Goal: Information Seeking & Learning: Check status

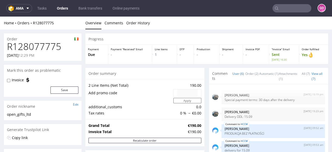
scroll to position [82, 0]
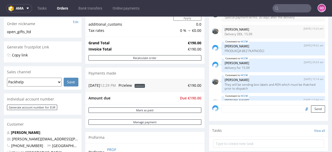
click at [283, 7] on input "text" at bounding box center [291, 8] width 39 height 8
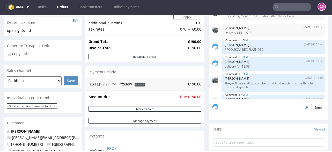
scroll to position [21, 0]
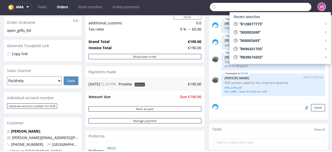
paste input "R631079634"
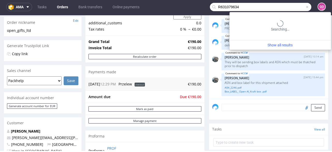
type input "R631079634"
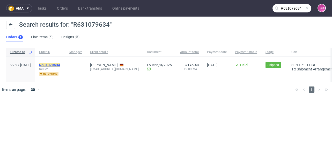
click at [59, 65] on mark "R631079634" at bounding box center [49, 65] width 21 height 4
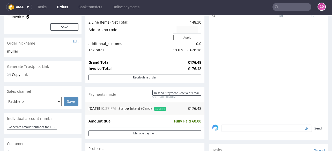
scroll to position [103, 0]
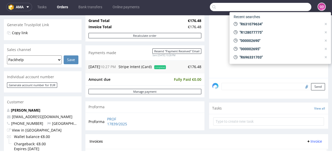
click at [285, 6] on input "text" at bounding box center [260, 7] width 101 height 8
paste input "R692724022"
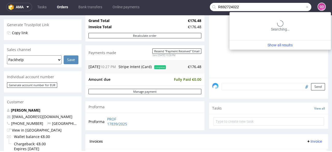
type input "R692724022"
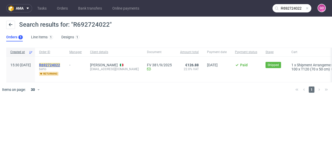
click at [60, 64] on mark "R692724022" at bounding box center [49, 65] width 21 height 4
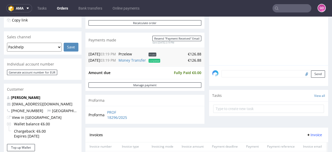
scroll to position [165, 0]
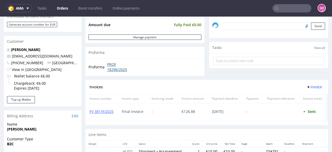
click at [116, 67] on link "PROF 18296/2025" at bounding box center [122, 67] width 30 height 10
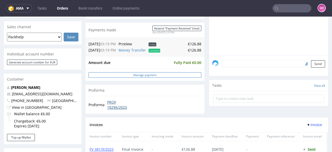
scroll to position [124, 0]
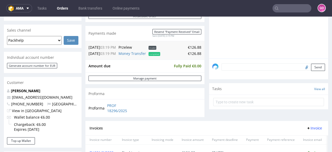
click at [280, 13] on nav "ama Tasks Orders Bank transfers Online payments GO" at bounding box center [166, 8] width 332 height 17
click at [281, 10] on input "text" at bounding box center [291, 8] width 39 height 8
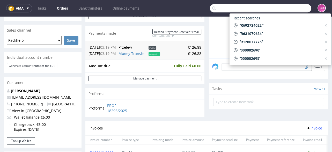
paste input "R972511851"
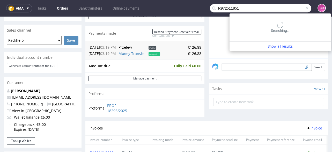
type input "R972511851"
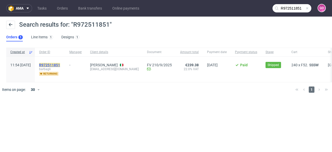
click at [60, 64] on mark "R972511851" at bounding box center [49, 65] width 21 height 4
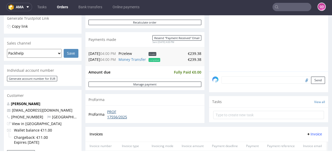
scroll to position [103, 0]
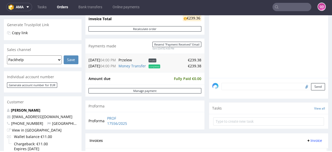
click at [300, 10] on input "text" at bounding box center [291, 7] width 39 height 8
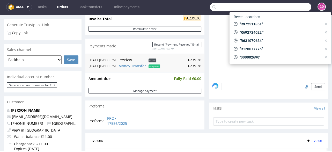
paste input "R838674202"
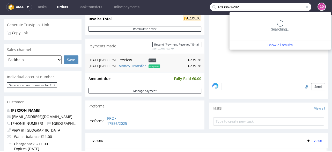
type input "R838674202"
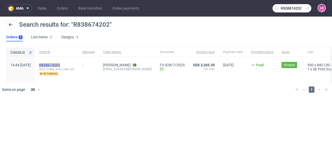
click at [60, 66] on mark "R838674202" at bounding box center [49, 65] width 21 height 4
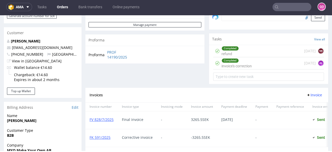
scroll to position [145, 0]
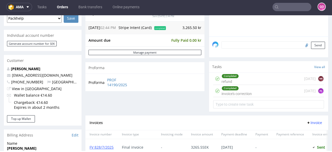
click at [294, 2] on nav "ama Tasks Orders Bank transfers Online payments GO" at bounding box center [166, 7] width 332 height 17
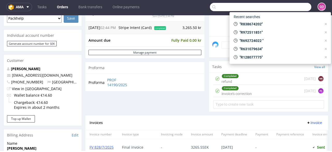
click at [292, 9] on input "text" at bounding box center [260, 7] width 101 height 8
paste input "R263624394"
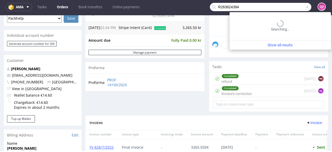
type input "R263624394"
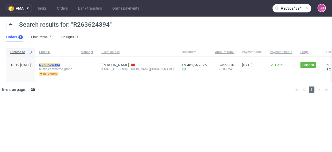
click at [60, 64] on mark "R263624394" at bounding box center [49, 65] width 21 height 4
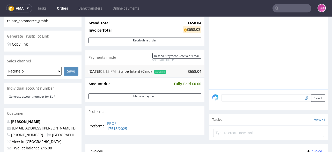
scroll to position [82, 0]
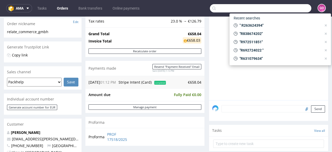
click at [278, 10] on input "text" at bounding box center [260, 8] width 101 height 8
paste input "R235832945"
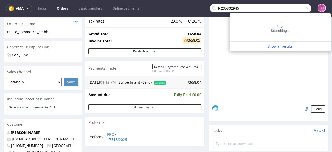
type input "R235832945"
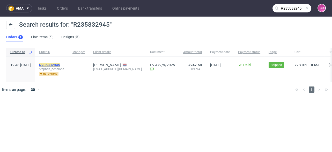
click at [60, 63] on mark "R235832945" at bounding box center [49, 65] width 21 height 4
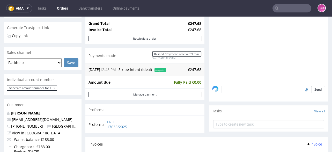
scroll to position [124, 0]
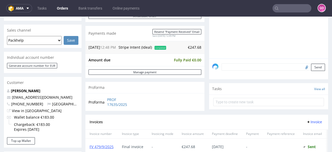
click at [304, 7] on input "text" at bounding box center [291, 8] width 39 height 8
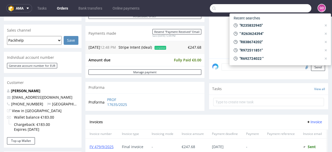
paste input "R356453303"
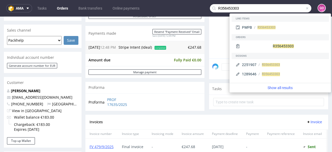
type input "R356453303"
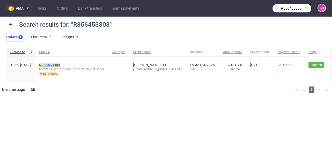
click at [60, 66] on mark "R356453303" at bounding box center [49, 65] width 21 height 4
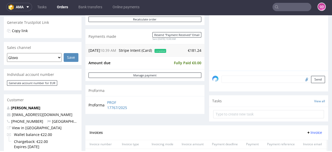
scroll to position [103, 0]
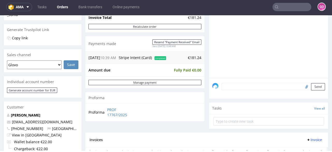
click at [299, 3] on input "text" at bounding box center [291, 7] width 39 height 8
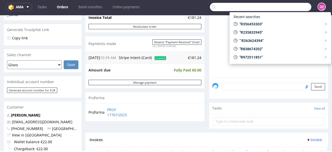
paste input "R860992845"
type input "R860992845"
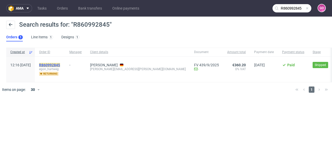
click at [55, 64] on span "R860992845" at bounding box center [49, 65] width 21 height 4
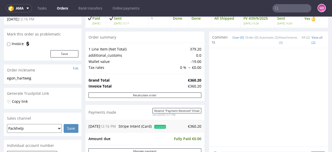
scroll to position [103, 0]
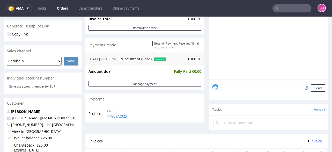
click at [301, 8] on input "text" at bounding box center [291, 8] width 39 height 8
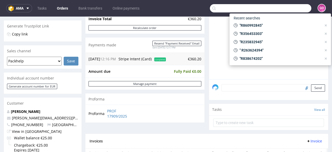
paste input "R878537710"
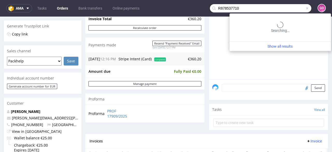
type input "R878537710"
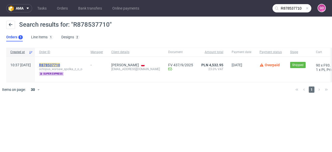
click at [56, 66] on mark "R878537710" at bounding box center [49, 65] width 21 height 4
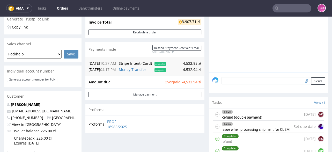
scroll to position [103, 0]
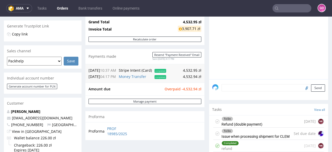
click at [293, 8] on input "text" at bounding box center [291, 8] width 39 height 8
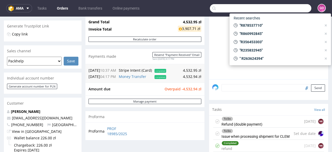
paste input "R881123598"
type input "R881123598"
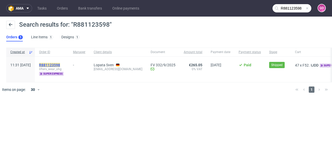
click at [60, 63] on mark "R881123598" at bounding box center [49, 65] width 21 height 4
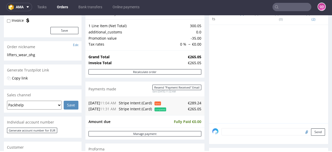
scroll to position [62, 0]
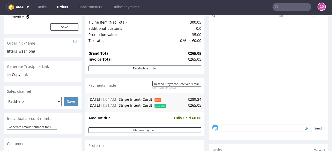
click at [285, 9] on input "text" at bounding box center [291, 7] width 39 height 8
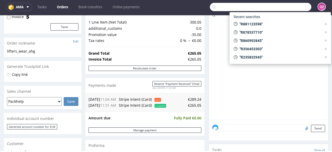
paste input "R418638212"
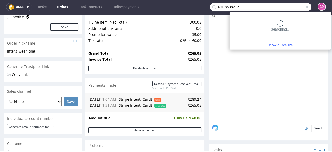
type input "R418638212"
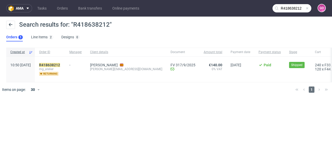
click at [53, 65] on div "R418638212 mg_atelier returning" at bounding box center [50, 69] width 30 height 25
click at [54, 65] on div "R418638212 mg_atelier returning" at bounding box center [50, 69] width 30 height 25
click at [58, 64] on mark "R418638212" at bounding box center [49, 65] width 21 height 4
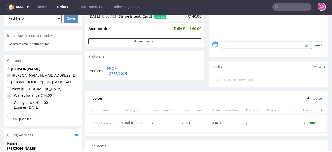
scroll to position [103, 0]
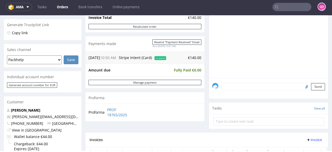
click at [300, 9] on input "text" at bounding box center [291, 7] width 39 height 8
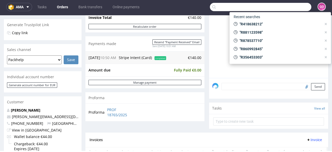
paste input "R376525490"
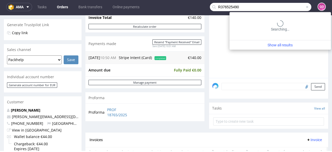
type input "R376525490"
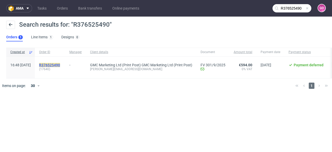
click at [60, 65] on mark "R376525490" at bounding box center [49, 65] width 21 height 4
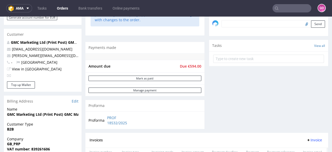
scroll to position [145, 0]
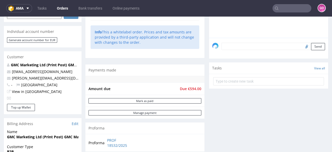
click at [176, 83] on div "Amount due Due €594.00" at bounding box center [144, 88] width 119 height 13
click at [297, 2] on nav "ama Tasks Orders Bank transfers Online payments GO" at bounding box center [166, 8] width 332 height 17
click at [295, 9] on input "text" at bounding box center [291, 8] width 39 height 8
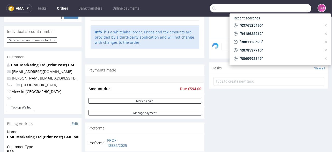
paste input "R926960959"
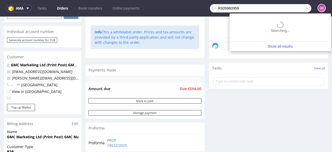
type input "R926960959"
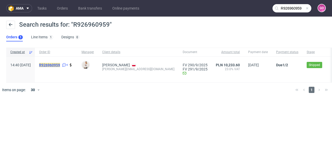
click at [60, 66] on mark "R926960959" at bounding box center [49, 65] width 21 height 4
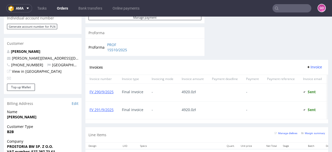
scroll to position [248, 0]
click at [150, 48] on div "Proforma PROF 15510/2025" at bounding box center [144, 48] width 119 height 18
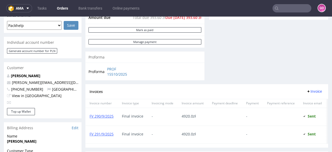
scroll to position [228, 0]
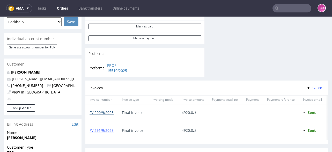
click at [110, 112] on link "FV 290/9/2025" at bounding box center [101, 112] width 24 height 5
click at [282, 7] on input "text" at bounding box center [291, 8] width 39 height 8
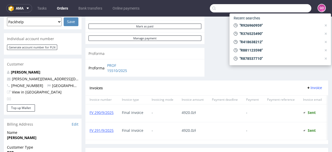
paste input "R769950876"
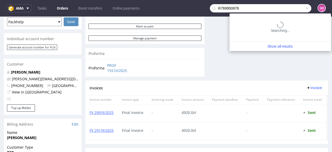
type input "R769950876"
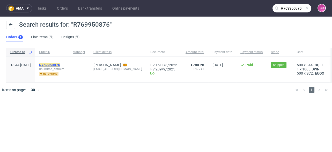
click at [60, 65] on mark "R769950876" at bounding box center [49, 65] width 21 height 4
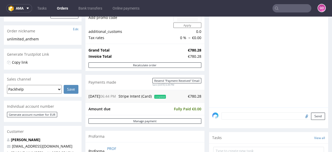
scroll to position [82, 0]
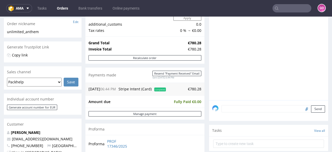
click at [302, 7] on input "text" at bounding box center [291, 8] width 39 height 8
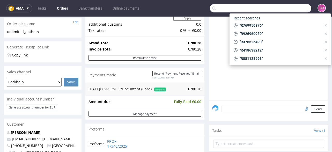
paste input "R115829346"
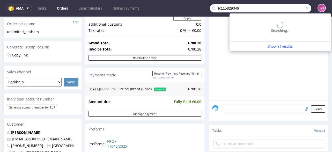
type input "R115829346"
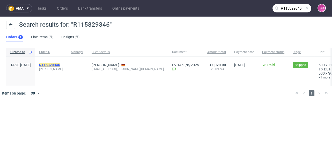
click at [60, 67] on span "R115829346" at bounding box center [49, 65] width 21 height 4
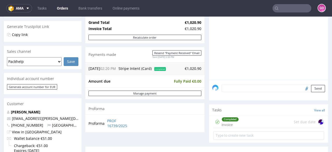
scroll to position [145, 0]
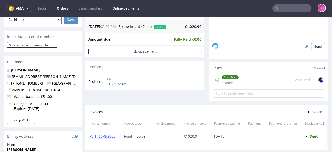
type input "R115829346"
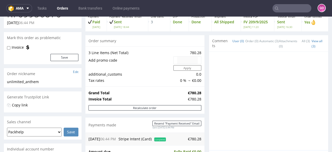
scroll to position [103, 0]
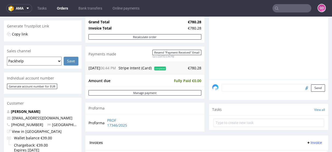
type input "R769950876"
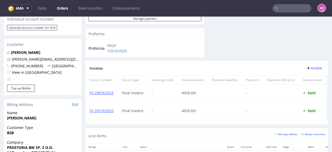
scroll to position [248, 0]
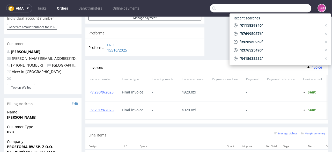
click at [283, 6] on input "text" at bounding box center [260, 8] width 101 height 8
paste input "R364606873"
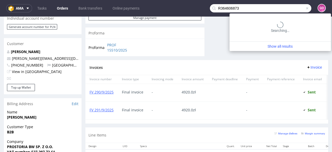
type input "R364606873"
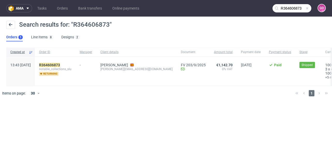
click at [67, 61] on div "R364606873 notable_collections_slu returning" at bounding box center [55, 71] width 41 height 29
click at [60, 65] on mark "R364606873" at bounding box center [49, 65] width 21 height 4
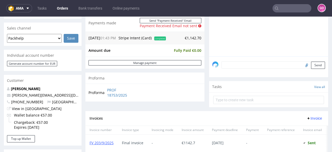
scroll to position [103, 0]
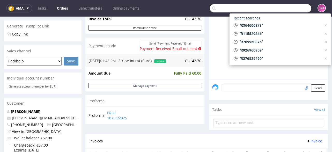
click at [282, 7] on input "text" at bounding box center [260, 8] width 101 height 8
paste input "R319320101"
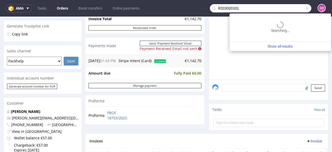
type input "R319320101"
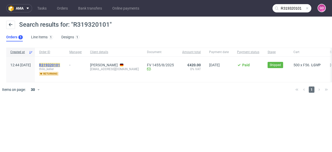
click at [60, 64] on mark "R319320101" at bounding box center [49, 65] width 21 height 4
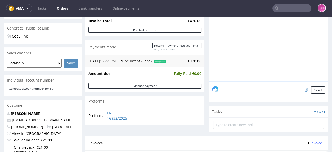
scroll to position [103, 0]
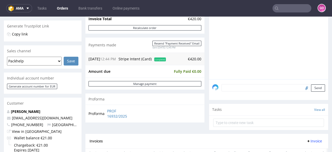
click at [289, 6] on input "text" at bounding box center [291, 8] width 39 height 8
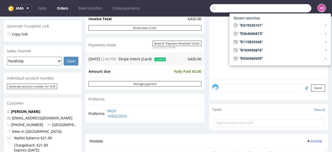
paste input "R698873513"
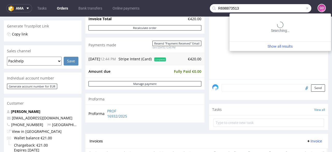
type input "R698873513"
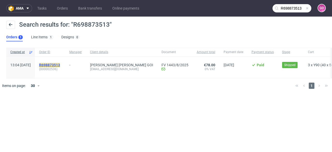
click at [60, 63] on mark "R698873513" at bounding box center [49, 65] width 21 height 4
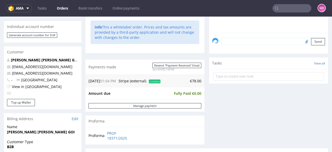
scroll to position [207, 0]
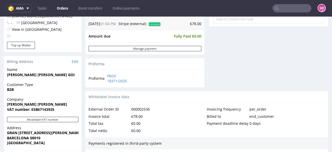
click at [106, 77] on td "PROF 18371/2025" at bounding box center [121, 78] width 31 height 11
click at [108, 77] on link "PROF 18371/2025" at bounding box center [122, 78] width 30 height 10
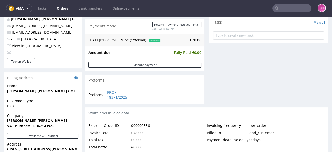
scroll to position [248, 0]
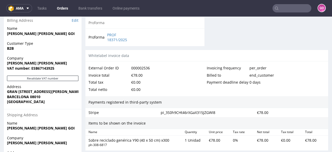
click at [296, 3] on nav "ama Tasks Orders Bank transfers Online payments GO" at bounding box center [166, 8] width 332 height 17
click at [293, 9] on input "text" at bounding box center [291, 8] width 39 height 8
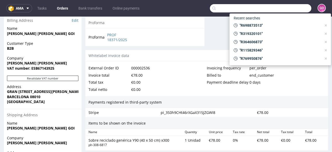
paste input "R383120314"
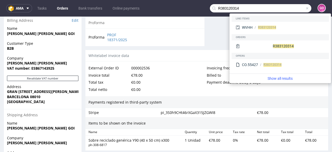
type input "R383120314"
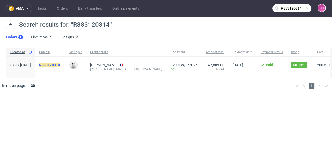
click at [60, 63] on mark "R383120314" at bounding box center [49, 65] width 21 height 4
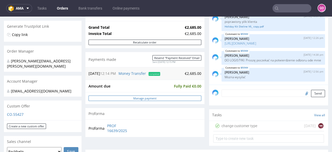
scroll to position [103, 0]
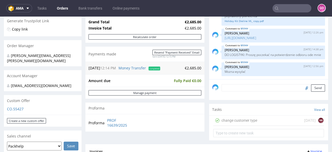
click at [288, 4] on input "text" at bounding box center [291, 8] width 39 height 8
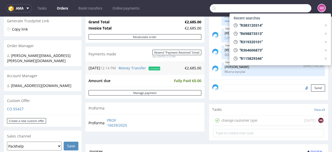
paste input "R034660595"
type input "R034660595"
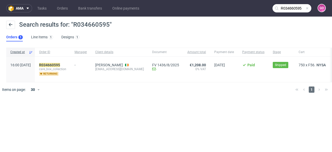
click at [70, 62] on div "R034660595 care_box_collection returning" at bounding box center [52, 69] width 35 height 25
click at [60, 65] on mark "R034660595" at bounding box center [49, 65] width 21 height 4
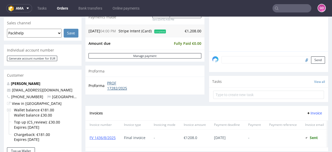
scroll to position [124, 0]
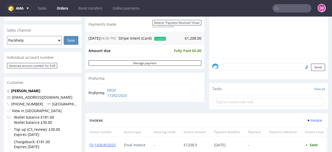
click at [302, 7] on input "text" at bounding box center [291, 8] width 39 height 8
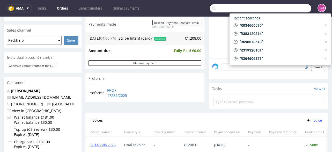
paste input "R595966515"
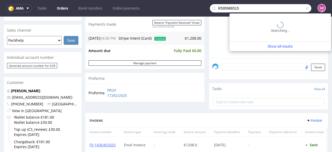
type input "R595966515"
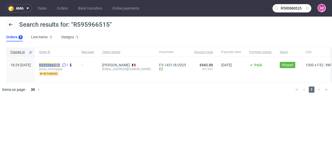
click at [60, 65] on mark "R595966515" at bounding box center [49, 65] width 21 height 4
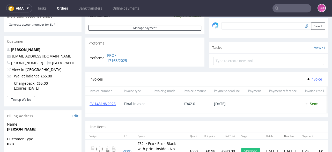
scroll to position [124, 0]
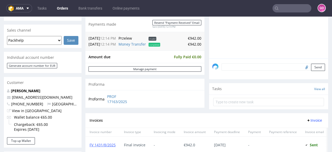
click at [282, 6] on input "text" at bounding box center [291, 8] width 39 height 8
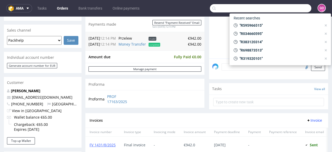
paste input "R430615340"
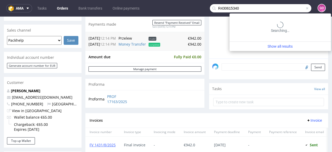
type input "R430615340"
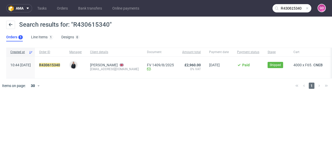
click at [65, 62] on div "R430615340" at bounding box center [50, 67] width 30 height 21
click at [60, 64] on mark "R430615340" at bounding box center [49, 65] width 21 height 4
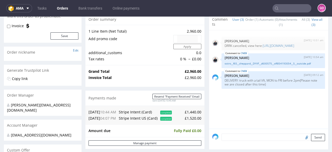
scroll to position [62, 0]
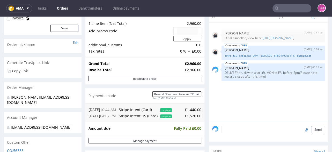
click at [283, 8] on input "text" at bounding box center [291, 8] width 39 height 8
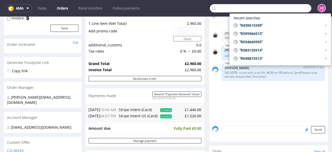
paste input "R730819372"
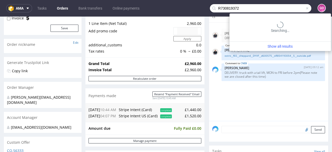
type input "R730819372"
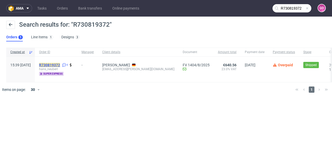
click at [60, 63] on mark "R730819372" at bounding box center [49, 65] width 21 height 4
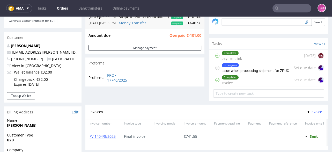
scroll to position [145, 0]
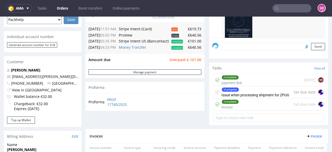
click at [294, 9] on input "text" at bounding box center [291, 8] width 39 height 8
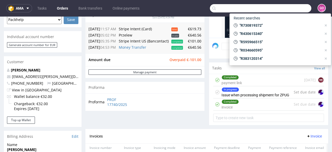
paste input "R355798033"
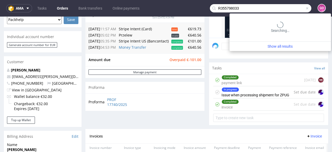
type input "R355798033"
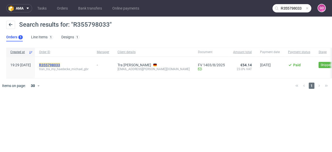
click at [60, 65] on mark "R355798033" at bounding box center [49, 65] width 21 height 4
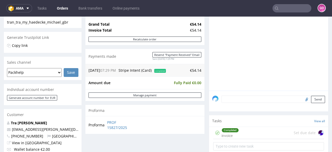
scroll to position [103, 0]
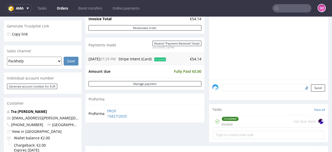
click at [257, 62] on div at bounding box center [270, 31] width 116 height 95
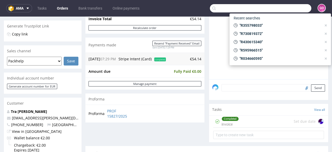
click at [299, 7] on input "text" at bounding box center [260, 8] width 101 height 8
paste input "R175181952"
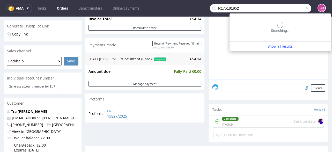
type input "R175181952"
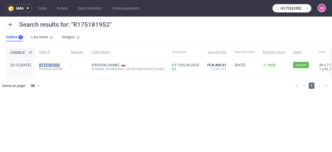
click at [60, 65] on mark "R175181952" at bounding box center [49, 65] width 21 height 4
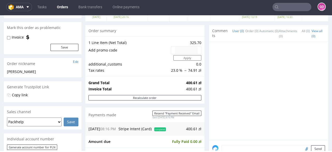
scroll to position [82, 0]
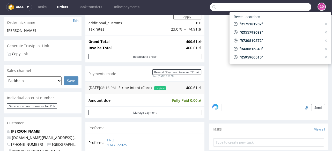
click at [288, 8] on input "text" at bounding box center [260, 7] width 101 height 8
paste input "R739728820"
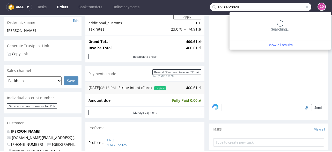
type input "R739728820"
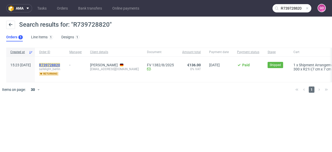
click at [60, 64] on mark "R739728820" at bounding box center [49, 65] width 21 height 4
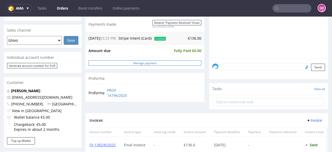
scroll to position [103, 0]
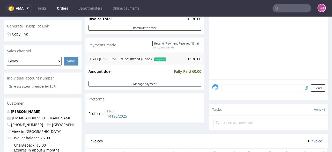
click at [292, 9] on input "text" at bounding box center [291, 8] width 39 height 8
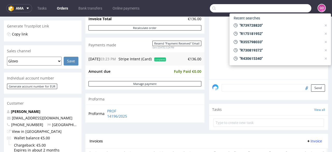
paste input "R110232510"
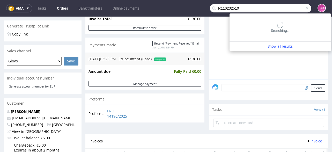
type input "R110232510"
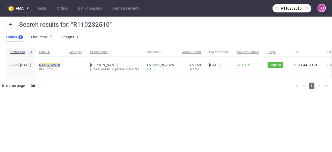
click at [60, 64] on mark "R110232510" at bounding box center [49, 65] width 21 height 4
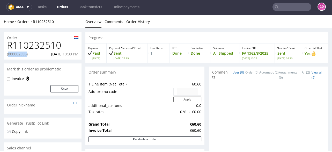
drag, startPoint x: 9, startPoint y: 54, endPoint x: 27, endPoint y: 55, distance: 18.4
click at [27, 55] on p "(000002396)" at bounding box center [17, 53] width 21 height 5
click at [24, 42] on h1 "R110232510" at bounding box center [42, 45] width 71 height 10
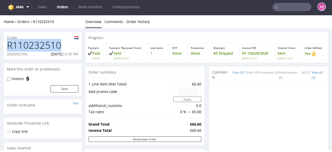
click at [24, 42] on h1 "R110232510" at bounding box center [42, 45] width 71 height 10
copy h1 "R110232510"
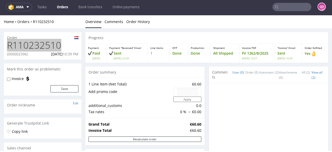
click at [290, 12] on nav "ama Tasks Orders Bank transfers Online payments GO" at bounding box center [166, 7] width 332 height 17
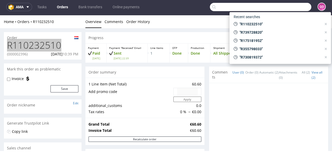
click at [290, 9] on input "text" at bounding box center [260, 7] width 101 height 8
paste input "R722619259"
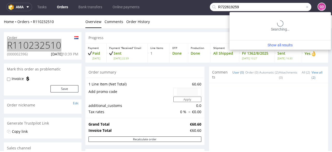
type input "R722619259"
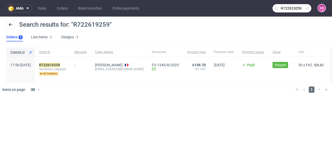
click at [60, 62] on div "R722619259 revolution_vegetale returning" at bounding box center [52, 69] width 35 height 25
click at [60, 64] on mark "R722619259" at bounding box center [49, 65] width 21 height 4
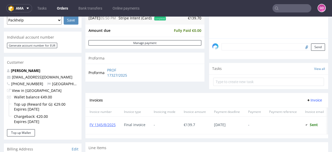
scroll to position [82, 0]
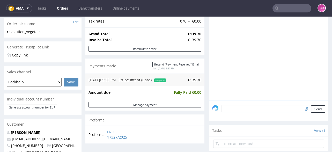
click at [281, 6] on input "text" at bounding box center [291, 8] width 39 height 8
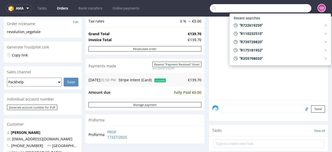
paste input "R415083225"
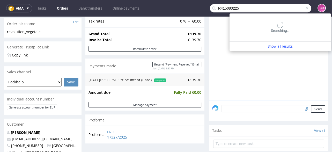
type input "R415083225"
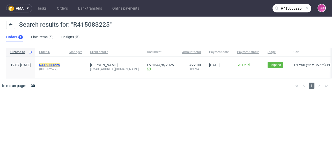
click at [60, 63] on mark "R415083225" at bounding box center [49, 65] width 21 height 4
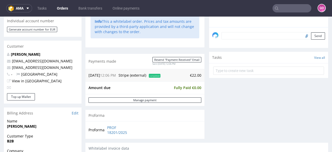
scroll to position [145, 0]
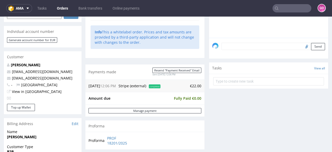
click at [296, 6] on input "text" at bounding box center [291, 8] width 39 height 8
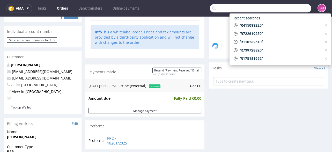
paste input "R874557740"
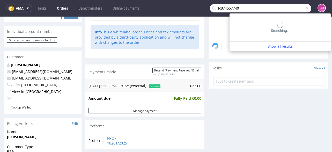
type input "R874557740"
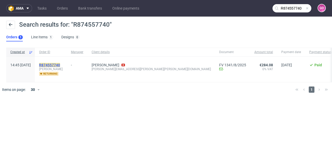
click at [60, 63] on mark "R874557740" at bounding box center [49, 65] width 21 height 4
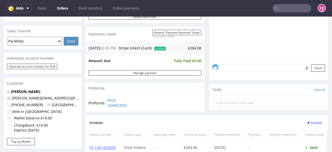
scroll to position [124, 0]
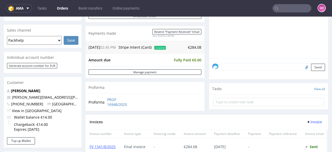
click at [292, 15] on nav "ama Tasks Orders Bank transfers Online payments GO" at bounding box center [166, 8] width 332 height 17
click at [290, 10] on input "text" at bounding box center [291, 8] width 39 height 8
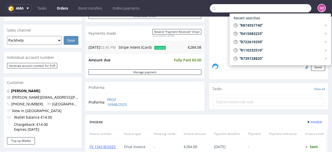
paste input "R993179078"
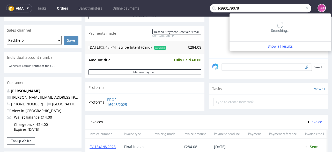
type input "R993179078"
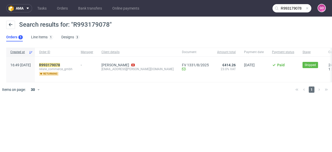
click at [65, 62] on div "R993179078 relate_commerce_gmbh returning" at bounding box center [56, 69] width 42 height 25
click at [60, 63] on mark "R993179078" at bounding box center [49, 65] width 21 height 4
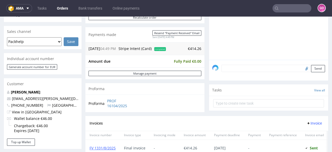
scroll to position [124, 0]
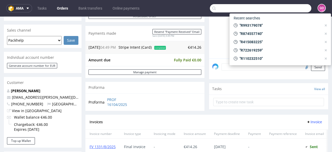
click at [292, 7] on input "text" at bounding box center [260, 8] width 101 height 8
paste input "R746096341"
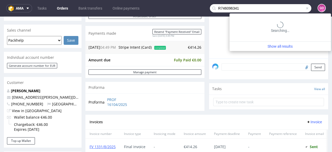
type input "R746096341"
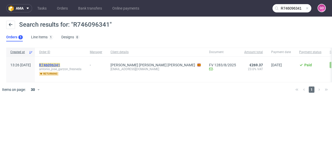
click at [60, 63] on mark "R746096341" at bounding box center [49, 65] width 21 height 4
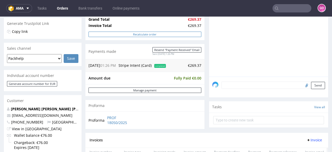
scroll to position [124, 0]
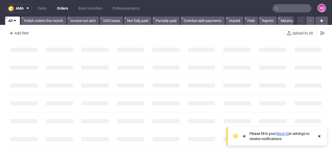
click at [298, 9] on input "text" at bounding box center [291, 8] width 39 height 8
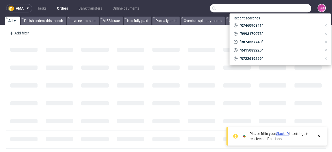
paste input "R413504599"
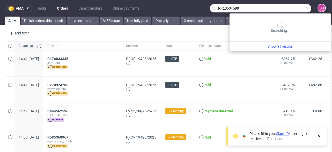
type input "R413504599"
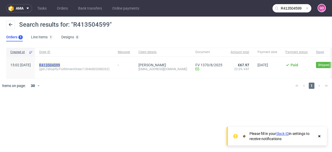
click at [55, 64] on mark "R413504599" at bounding box center [49, 65] width 21 height 4
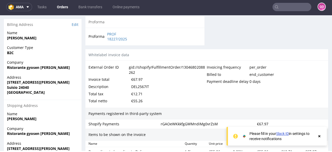
scroll to position [248, 0]
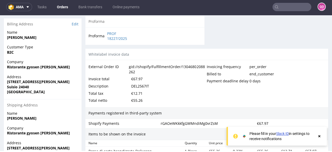
click at [134, 86] on div "DEL2567IT" at bounding box center [140, 85] width 18 height 7
copy div "DEL2567IT"
click at [287, 7] on input "text" at bounding box center [291, 7] width 39 height 8
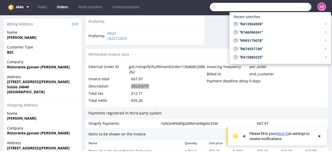
click at [234, 6] on input "text" at bounding box center [260, 7] width 101 height 8
drag, startPoint x: 211, startPoint y: 26, endPoint x: 218, endPoint y: 25, distance: 7.3
click at [233, 8] on input "text" at bounding box center [260, 7] width 101 height 8
click at [228, 9] on input "text" at bounding box center [260, 7] width 101 height 8
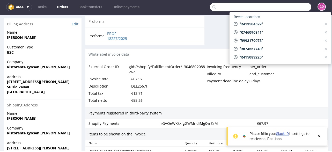
paste input "R089263877"
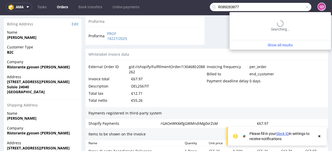
type input "R089263877"
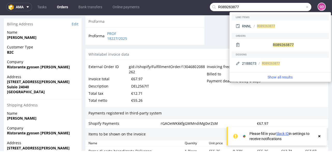
click at [240, 6] on input "R089263877" at bounding box center [260, 7] width 101 height 8
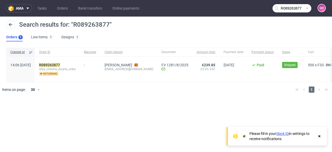
click at [319, 139] on div at bounding box center [319, 136] width 5 height 10
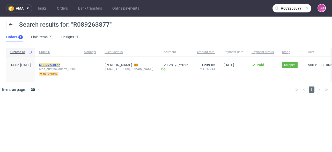
click at [60, 66] on mark "R089263877" at bounding box center [49, 65] width 21 height 4
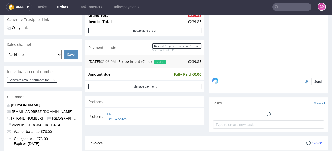
scroll to position [124, 0]
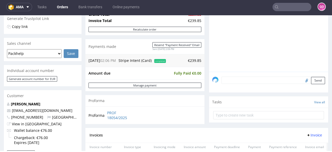
click at [283, 5] on input "text" at bounding box center [291, 7] width 39 height 8
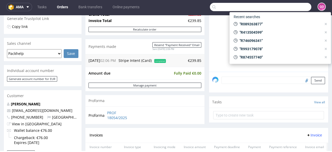
paste input "R87436356"
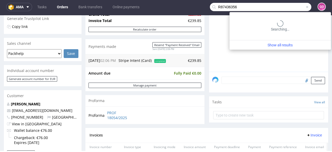
type input "R87436356"
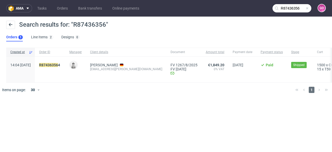
click at [61, 69] on span "R87436356 4" at bounding box center [50, 69] width 22 height 13
click at [58, 65] on mark "R87436356" at bounding box center [48, 65] width 19 height 4
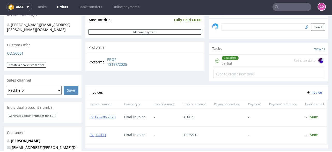
scroll to position [165, 0]
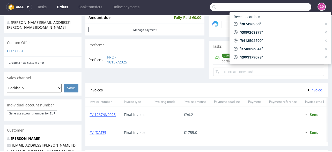
click at [280, 9] on input "text" at bounding box center [260, 7] width 101 height 8
paste input "R465910442"
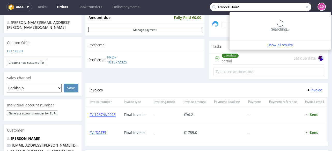
type input "R465910442"
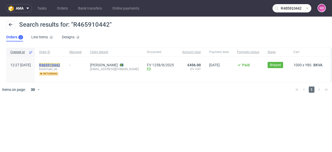
click at [54, 63] on mark "R465910442" at bounding box center [49, 65] width 21 height 4
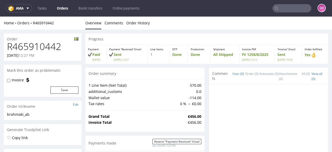
scroll to position [62, 0]
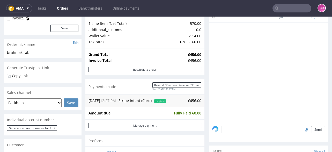
click at [284, 6] on input "text" at bounding box center [291, 8] width 39 height 8
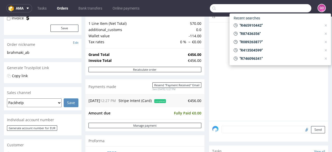
paste input "R291954024"
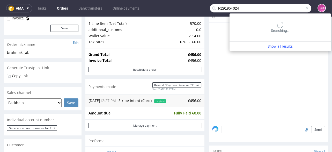
type input "R291954024"
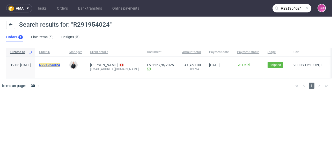
click at [60, 65] on mark "R291954024" at bounding box center [49, 65] width 21 height 4
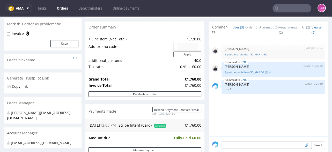
scroll to position [103, 0]
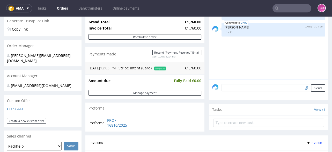
click at [285, 10] on input "text" at bounding box center [291, 8] width 39 height 8
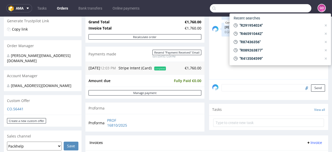
paste input "R164700845."
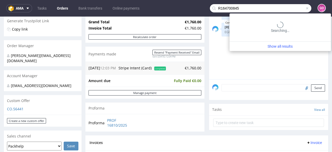
type input "R164700845"
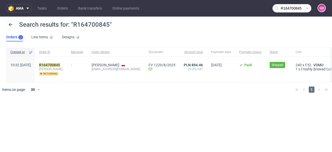
click at [62, 67] on span "[PERSON_NAME]" at bounding box center [51, 69] width 24 height 4
click at [60, 65] on mark "R164700845" at bounding box center [49, 65] width 21 height 4
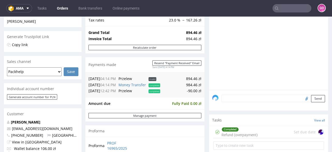
scroll to position [103, 0]
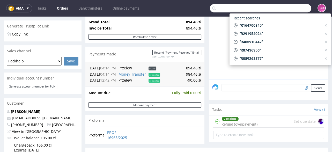
click at [291, 10] on input "text" at bounding box center [260, 8] width 101 height 8
paste input "R179288444"
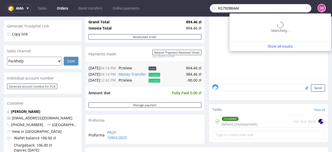
type input "R179288444"
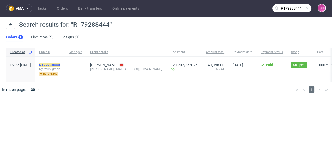
click at [60, 64] on mark "R179288444" at bounding box center [49, 65] width 21 height 4
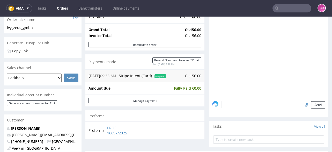
scroll to position [82, 0]
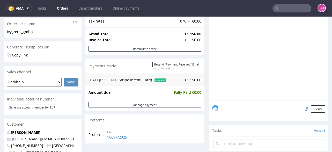
click at [299, 8] on input "text" at bounding box center [291, 8] width 39 height 8
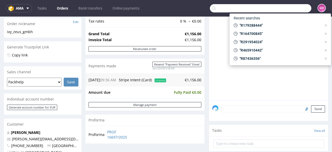
paste input "R924895445."
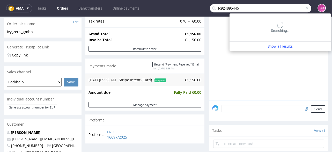
type input "R924895445"
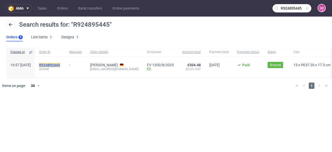
click at [60, 63] on mark "R924895445" at bounding box center [49, 65] width 21 height 4
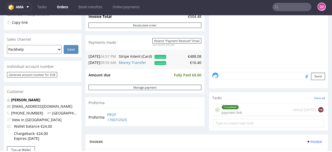
scroll to position [124, 0]
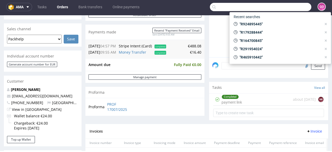
click at [286, 5] on input "text" at bounding box center [260, 7] width 101 height 8
paste input "R123820311"
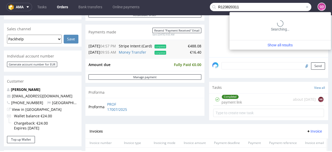
type input "R123820311"
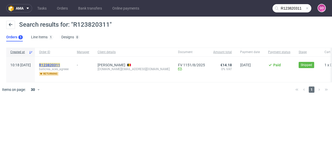
click at [60, 64] on mark "R123820311" at bounding box center [49, 65] width 21 height 4
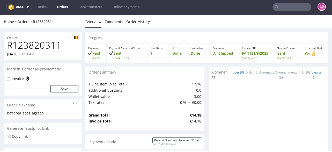
scroll to position [62, 0]
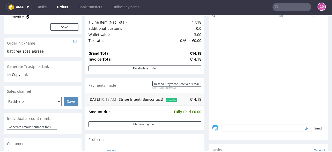
click at [292, 9] on input "text" at bounding box center [291, 7] width 39 height 8
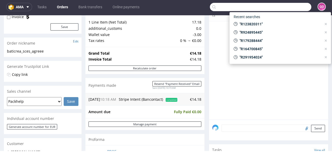
paste input "R458312271"
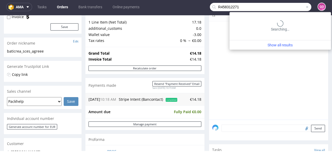
type input "R458312271"
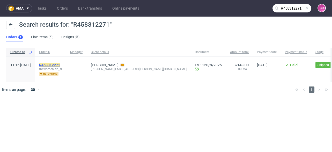
click at [58, 63] on mark "R458312271" at bounding box center [49, 65] width 21 height 4
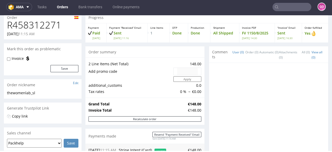
scroll to position [62, 0]
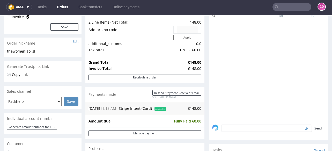
click at [228, 138] on div "Send" at bounding box center [268, 129] width 119 height 21
click at [281, 6] on input "text" at bounding box center [291, 7] width 39 height 8
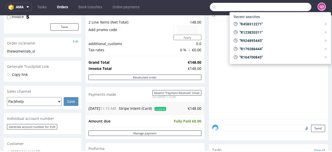
paste input "R076888868."
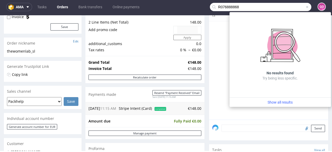
type input "R076888868"
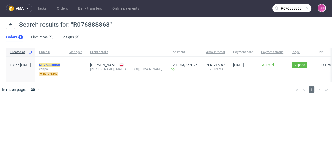
click at [60, 63] on mark "R076888868" at bounding box center [49, 65] width 21 height 4
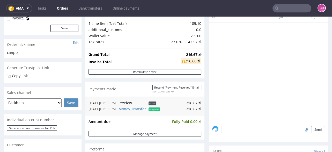
scroll to position [82, 0]
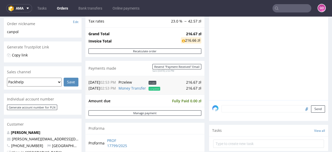
click at [281, 10] on input "text" at bounding box center [291, 8] width 39 height 8
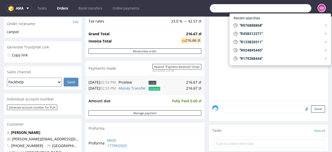
paste input "R967279870"
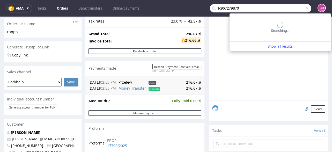
type input "R967279870"
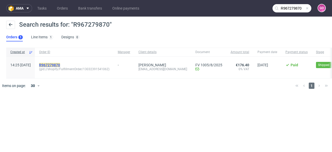
click at [59, 64] on mark "R967279870" at bounding box center [49, 65] width 21 height 4
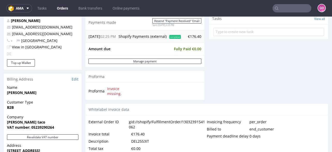
scroll to position [248, 0]
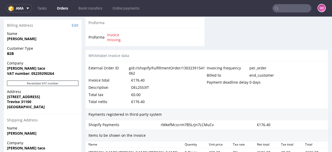
click at [137, 89] on div "DEL2553IT" at bounding box center [140, 87] width 18 height 7
copy div "DEL2553IT"
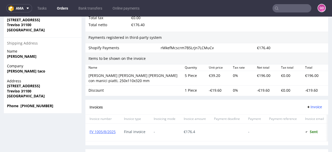
scroll to position [372, 0]
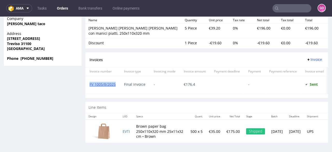
drag, startPoint x: 114, startPoint y: 89, endPoint x: 87, endPoint y: 86, distance: 26.6
click at [87, 86] on div "FV 1005/8/2025" at bounding box center [102, 85] width 34 height 18
copy link "FV 1005/8/2025"
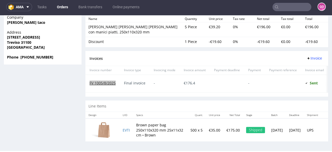
click at [291, 6] on input "text" at bounding box center [291, 7] width 39 height 8
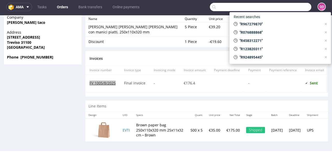
paste input "R840986644"
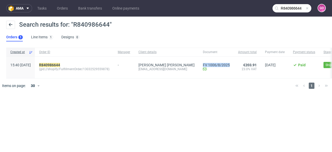
drag, startPoint x: 202, startPoint y: 59, endPoint x: 229, endPoint y: 63, distance: 26.7
click at [229, 63] on div "FV 1006/8/2025 Invoice email Sent at [DATE]" at bounding box center [216, 67] width 35 height 21
copy link "FV 1006/8/2025"
click at [283, 11] on input "R840986644" at bounding box center [291, 8] width 39 height 8
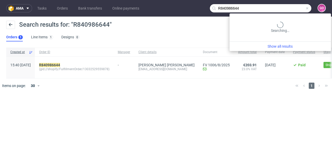
drag, startPoint x: 265, startPoint y: 11, endPoint x: 217, endPoint y: 8, distance: 47.9
click at [217, 8] on input "R840986644" at bounding box center [260, 8] width 101 height 8
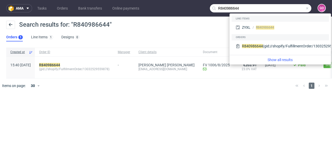
paste input "75485211"
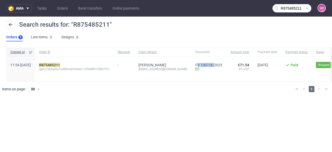
drag, startPoint x: 208, startPoint y: 60, endPoint x: 226, endPoint y: 62, distance: 18.2
click at [226, 62] on div "FV 1007/8/2025 Invoice email Sent at [DATE]" at bounding box center [208, 69] width 35 height 25
drag, startPoint x: 206, startPoint y: 59, endPoint x: 236, endPoint y: 64, distance: 30.4
click at [226, 64] on div "FV 1007/8/2025 Invoice email Sent at [DATE]" at bounding box center [208, 69] width 35 height 25
copy link "FV 1007/8/2025"
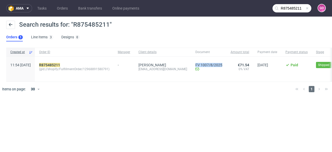
click at [291, 10] on input "R875485211" at bounding box center [291, 8] width 39 height 8
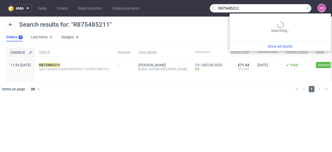
drag, startPoint x: 259, startPoint y: 5, endPoint x: 209, endPoint y: 5, distance: 49.6
click at [209, 5] on nav "ama Tasks Orders Bank transfers Online payments R875485211 GO" at bounding box center [166, 8] width 332 height 17
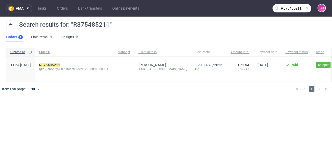
paste input "23894445"
type input "R823894445"
click at [60, 63] on mark "R823894445" at bounding box center [49, 65] width 21 height 4
drag, startPoint x: 198, startPoint y: 59, endPoint x: 227, endPoint y: 65, distance: 29.6
click at [226, 65] on div "FV 1074/8/2025 Invoice email Sent at [DATE]" at bounding box center [208, 67] width 35 height 21
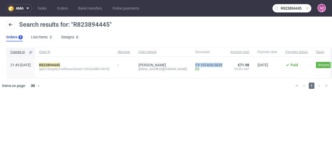
copy link "FV 1074/8/2025"
click at [284, 5] on input "R823894445" at bounding box center [291, 8] width 39 height 8
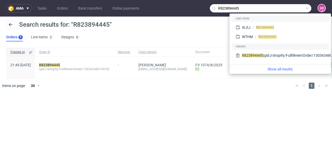
drag, startPoint x: 239, startPoint y: 11, endPoint x: 211, endPoint y: 12, distance: 27.9
click at [211, 12] on div "R823894445" at bounding box center [260, 8] width 101 height 8
paste input "472321169"
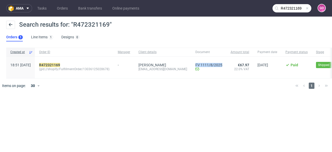
drag, startPoint x: 192, startPoint y: 59, endPoint x: 218, endPoint y: 67, distance: 26.7
click at [218, 67] on div "FV 1111/8/2025 Invoice email Sent at [DATE]" at bounding box center [208, 67] width 35 height 21
copy div "FV 1111/8/2025 Invoice email Sent at [DATE]"
click at [276, 7] on icon at bounding box center [276, 8] width 4 height 4
click at [292, 6] on input "R472321169" at bounding box center [291, 8] width 39 height 8
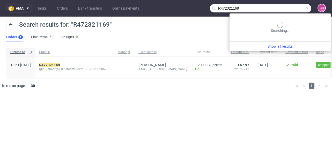
drag, startPoint x: 233, startPoint y: 11, endPoint x: 197, endPoint y: 10, distance: 36.2
click at [197, 10] on nav "ama Tasks Orders Bank transfers Online payments R472321169 GO" at bounding box center [166, 8] width 332 height 17
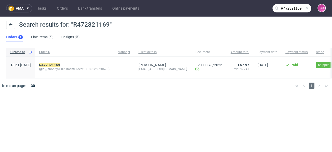
paste input "229993220"
drag, startPoint x: 202, startPoint y: 58, endPoint x: 237, endPoint y: 59, distance: 35.2
click at [237, 59] on div "18:34 [DATE] R229993220 (gid://shopify/FulfillmentOrder/13036101599558) - [PERS…" at bounding box center [221, 69] width 430 height 25
copy div "FV 1079/8/2025 Invoice email Sent at [DATE]"
drag, startPoint x: 290, startPoint y: 10, endPoint x: 277, endPoint y: 7, distance: 12.3
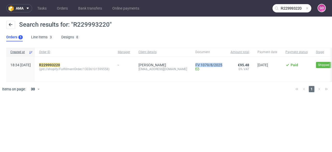
click at [290, 10] on input "R229993220" at bounding box center [291, 8] width 39 height 8
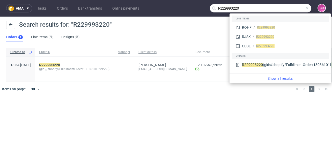
drag, startPoint x: 243, startPoint y: 11, endPoint x: 218, endPoint y: 10, distance: 24.8
click at [218, 10] on input "R229993220" at bounding box center [260, 8] width 101 height 8
paste input "545009835"
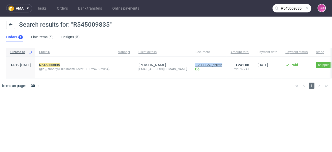
drag, startPoint x: 204, startPoint y: 59, endPoint x: 232, endPoint y: 63, distance: 27.6
click at [226, 63] on div "FV 1112/8/2025 Invoice email Sent at [DATE]" at bounding box center [208, 67] width 35 height 21
copy link "FV 1112/8/2025"
drag, startPoint x: 292, startPoint y: 11, endPoint x: 283, endPoint y: 9, distance: 9.5
click at [292, 11] on input "R545009835" at bounding box center [291, 8] width 39 height 8
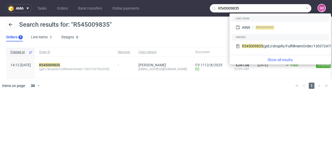
drag, startPoint x: 238, startPoint y: 8, endPoint x: 207, endPoint y: 8, distance: 30.8
click at [207, 8] on nav "ama Tasks Orders Bank transfers Online payments R545009835 GO" at bounding box center [166, 8] width 332 height 17
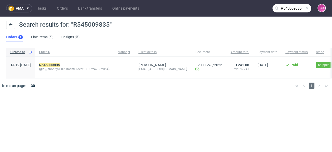
paste input "738462764"
drag, startPoint x: 185, startPoint y: 59, endPoint x: 223, endPoint y: 63, distance: 37.6
click at [223, 63] on div "12:54 [DATE] R738462764 (gid://shopify/FulfillmentOrder/13038981153094) - [PERS…" at bounding box center [221, 68] width 430 height 22
copy div "FV 1076/8/2025 Invoice email Sent at [DATE]"
click at [295, 5] on input "R738462764" at bounding box center [291, 8] width 39 height 8
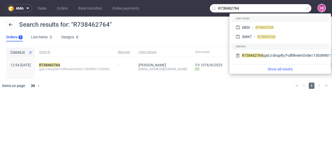
click at [221, 9] on input "R738462764" at bounding box center [260, 8] width 101 height 8
drag, startPoint x: 244, startPoint y: 8, endPoint x: 217, endPoint y: 10, distance: 27.2
click at [217, 10] on input "R738462764" at bounding box center [260, 8] width 101 height 8
paste input "471826415"
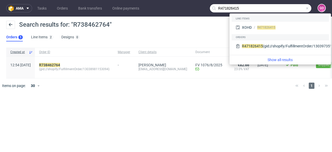
type input "R471826415"
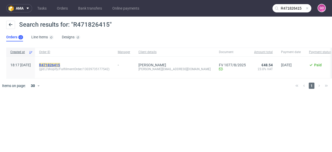
click at [59, 66] on mark "R471826415" at bounding box center [49, 65] width 21 height 4
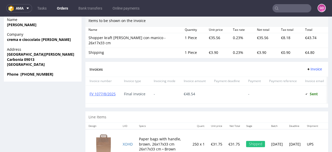
scroll to position [393, 0]
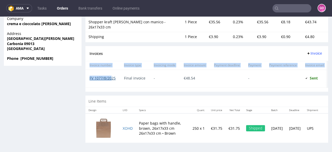
drag, startPoint x: 88, startPoint y: 67, endPoint x: 111, endPoint y: 70, distance: 23.9
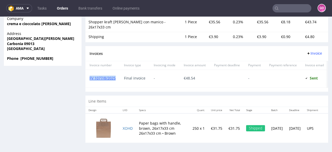
drag, startPoint x: 116, startPoint y: 76, endPoint x: 89, endPoint y: 71, distance: 27.6
click at [89, 71] on div "FV 1077/8/2025" at bounding box center [102, 79] width 34 height 18
click at [279, 6] on input "text" at bounding box center [291, 8] width 39 height 8
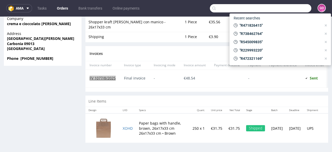
paste input "R488377533"
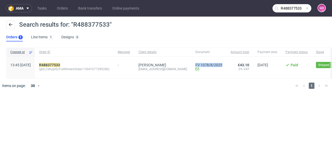
drag, startPoint x: 198, startPoint y: 59, endPoint x: 225, endPoint y: 63, distance: 27.0
click at [225, 63] on div "FV 1078/8/2025 Invoice email Sent at [DATE]" at bounding box center [208, 67] width 35 height 21
click at [300, 12] on nav "ama Tasks Orders Bank transfers Online payments R488377533 GO" at bounding box center [166, 8] width 332 height 17
click at [297, 14] on nav "ama Tasks Orders Bank transfers Online payments R488377533 GO" at bounding box center [166, 8] width 332 height 17
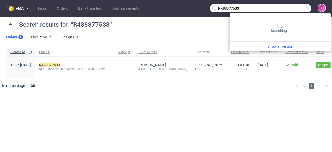
click at [300, 7] on input "R488377533" at bounding box center [260, 8] width 101 height 8
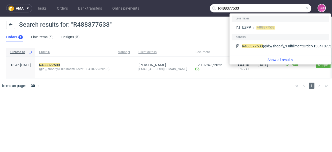
drag, startPoint x: 284, startPoint y: 7, endPoint x: 221, endPoint y: 3, distance: 62.9
click at [221, 3] on nav "ama Tasks Orders Bank transfers Online payments R488377533 GO" at bounding box center [166, 8] width 332 height 17
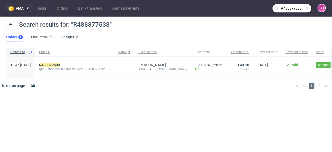
click at [295, 7] on input "R488377533" at bounding box center [291, 8] width 39 height 8
drag, startPoint x: 305, startPoint y: 8, endPoint x: 271, endPoint y: 10, distance: 34.0
click at [271, 10] on nav "ama Tasks Orders Bank transfers Online payments R488377533 GO" at bounding box center [166, 8] width 332 height 17
drag, startPoint x: 202, startPoint y: 61, endPoint x: 225, endPoint y: 65, distance: 23.4
click at [225, 65] on div "FV 1078/8/2025 Invoice email Sent at [DATE]" at bounding box center [208, 67] width 35 height 21
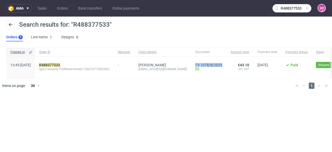
click at [285, 10] on input "R488377533" at bounding box center [291, 8] width 39 height 8
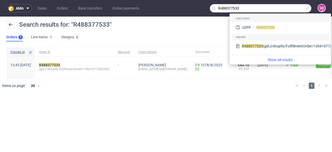
drag, startPoint x: 285, startPoint y: 4, endPoint x: 198, endPoint y: 7, distance: 86.9
click at [198, 7] on nav "ama Tasks Orders Bank transfers Online payments R488377533 GO" at bounding box center [166, 8] width 332 height 17
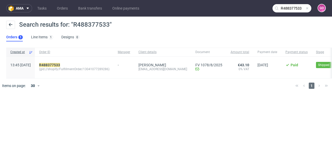
paste input "132348829"
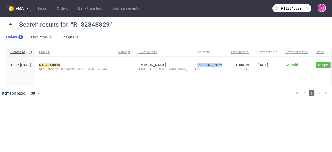
drag, startPoint x: 198, startPoint y: 59, endPoint x: 231, endPoint y: 64, distance: 33.8
click at [231, 64] on div "18:35 [DATE] R132348829 (gid://shopify/FulfillmentOrder/13041613701446) - [PERS…" at bounding box center [224, 71] width 436 height 29
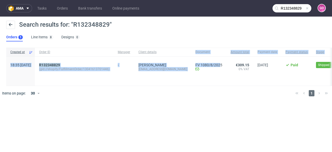
drag, startPoint x: 192, startPoint y: 56, endPoint x: 221, endPoint y: 59, distance: 29.1
click at [221, 59] on div "Created at Order ID Manager Client details Document Amount total Payment date P…" at bounding box center [224, 67] width 436 height 38
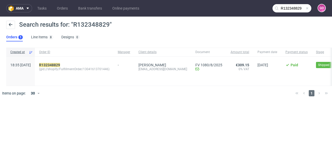
click at [223, 61] on div "FV 1080/8/2025 Invoice email Sent at [DATE]" at bounding box center [208, 71] width 35 height 29
drag, startPoint x: 225, startPoint y: 61, endPoint x: 201, endPoint y: 61, distance: 23.8
click at [205, 61] on div "FV 1080/8/2025 Invoice email Sent at [DATE]" at bounding box center [208, 71] width 35 height 29
drag, startPoint x: 192, startPoint y: 59, endPoint x: 197, endPoint y: 62, distance: 6.5
click at [197, 62] on div "FV 1080/8/2025 Invoice email Sent at [DATE]" at bounding box center [208, 71] width 35 height 29
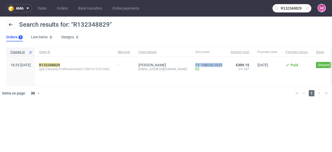
drag, startPoint x: 197, startPoint y: 59, endPoint x: 224, endPoint y: 61, distance: 28.0
click at [224, 61] on div "FV 1080/8/2025 Invoice email Sent at [DATE]" at bounding box center [208, 71] width 35 height 29
click at [293, 7] on input "R132348829" at bounding box center [291, 8] width 39 height 8
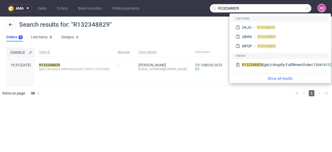
drag, startPoint x: 265, startPoint y: 6, endPoint x: 180, endPoint y: 3, distance: 85.1
click at [180, 3] on nav "ama Tasks Orders Bank transfers Online payments R132348829 GO" at bounding box center [166, 8] width 332 height 17
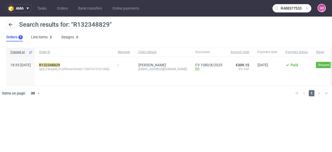
click at [301, 7] on input "R488377533" at bounding box center [291, 8] width 39 height 8
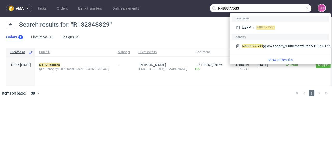
drag, startPoint x: 265, startPoint y: 7, endPoint x: 197, endPoint y: 6, distance: 68.0
click at [197, 6] on nav "ama Tasks Orders Bank transfers Online payments R488377533 GO" at bounding box center [166, 8] width 332 height 17
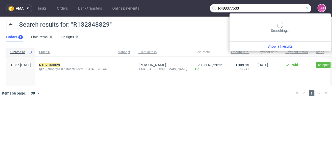
click at [293, 8] on input "R488377533" at bounding box center [260, 8] width 101 height 8
drag, startPoint x: 268, startPoint y: 8, endPoint x: 200, endPoint y: 4, distance: 68.4
click at [200, 4] on nav "ama Tasks Orders Bank transfers Online payments R488377533 GO" at bounding box center [166, 8] width 332 height 17
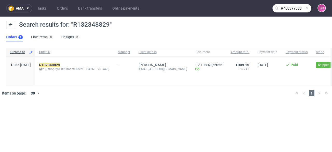
paste input "863016508"
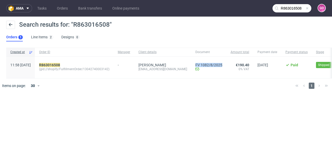
drag, startPoint x: 192, startPoint y: 60, endPoint x: 221, endPoint y: 62, distance: 29.5
click at [221, 62] on div "FV 1082/8/2025 Invoice email Sent at [DATE]" at bounding box center [208, 67] width 35 height 21
click at [287, 5] on input "R863016508" at bounding box center [291, 8] width 39 height 8
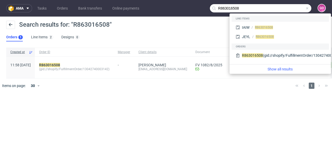
drag, startPoint x: 247, startPoint y: 6, endPoint x: 210, endPoint y: 12, distance: 37.2
click at [210, 12] on div "R863016508" at bounding box center [260, 8] width 101 height 8
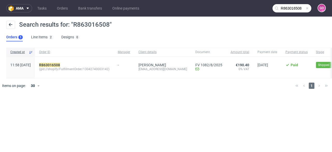
paste input "335911403"
drag, startPoint x: 194, startPoint y: 61, endPoint x: 223, endPoint y: 62, distance: 29.7
click at [223, 62] on div "10:04 [DATE] R335911403 (gid://shopify/FulfillmentOrder/12983964631415) - [PERS…" at bounding box center [221, 71] width 431 height 29
click at [225, 67] on div "FV 1081/8/2025 Invoice email Sent at [DATE]" at bounding box center [208, 71] width 35 height 29
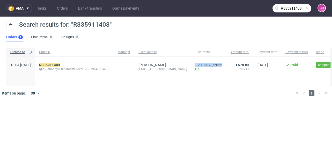
drag, startPoint x: 227, startPoint y: 60, endPoint x: 196, endPoint y: 58, distance: 31.3
click at [196, 58] on div "FV 1081/8/2025 Invoice email Sent at [DATE]" at bounding box center [208, 71] width 35 height 29
click at [281, 8] on input "R335911403" at bounding box center [291, 8] width 39 height 8
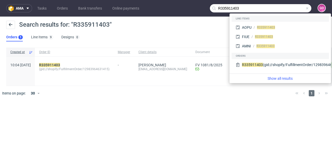
drag, startPoint x: 274, startPoint y: 5, endPoint x: 211, endPoint y: 8, distance: 63.7
click at [211, 8] on input "R335911403" at bounding box center [260, 8] width 101 height 8
paste input "828530676"
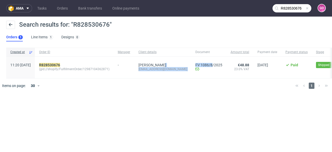
drag, startPoint x: 193, startPoint y: 57, endPoint x: 215, endPoint y: 60, distance: 22.4
click at [215, 60] on div "11:20 [DATE] R828530676 (gid://shopify/FulfillmentOrder/12987104362871) - [PERS…" at bounding box center [220, 68] width 429 height 22
click at [194, 57] on div "FV 1086/8/2025 Invoice email Sent at [DATE]" at bounding box center [208, 67] width 35 height 21
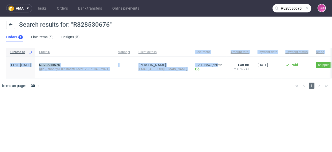
drag, startPoint x: 196, startPoint y: 56, endPoint x: 221, endPoint y: 61, distance: 25.7
click at [221, 61] on div "Created at Order ID Manager Client details Document Amount total Payment date P…" at bounding box center [220, 63] width 429 height 31
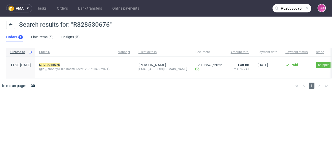
click at [226, 63] on div "FV 1086/8/2025 Invoice email Sent at [DATE]" at bounding box center [208, 67] width 35 height 21
drag, startPoint x: 225, startPoint y: 59, endPoint x: 198, endPoint y: 60, distance: 27.7
click at [198, 60] on div "FV 1086/8/2025 Invoice email Sent at [DATE]" at bounding box center [208, 67] width 35 height 21
click at [293, 7] on input "R828530676" at bounding box center [291, 8] width 39 height 8
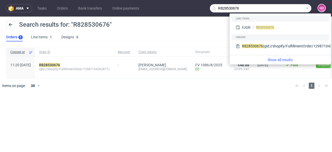
drag, startPoint x: 240, startPoint y: 11, endPoint x: 217, endPoint y: 10, distance: 23.0
click at [217, 10] on input "R828530676" at bounding box center [260, 8] width 101 height 8
paste input "095507769"
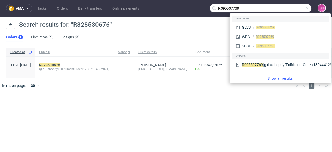
type input "R095507769"
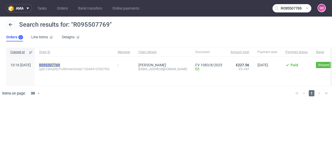
click at [60, 65] on mark "R095507769" at bounding box center [49, 65] width 21 height 4
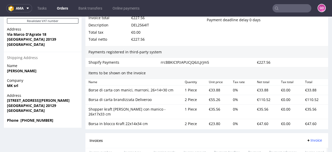
scroll to position [393, 0]
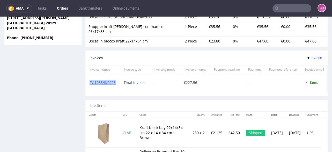
drag, startPoint x: 92, startPoint y: 77, endPoint x: 117, endPoint y: 81, distance: 25.4
click at [117, 81] on div "FV 1083/8/2025" at bounding box center [102, 83] width 34 height 18
click at [290, 5] on input "text" at bounding box center [291, 8] width 39 height 8
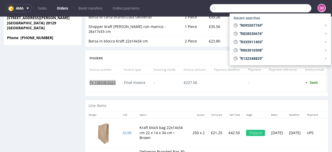
paste input "R123454038"
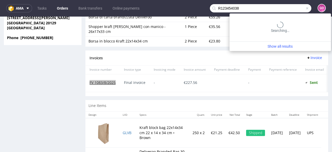
type input "R123454038"
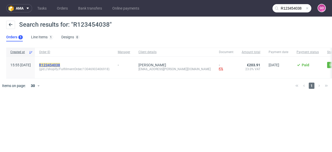
click at [60, 64] on mark "R123454038" at bounding box center [49, 65] width 21 height 4
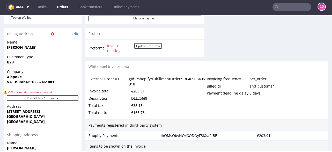
scroll to position [331, 0]
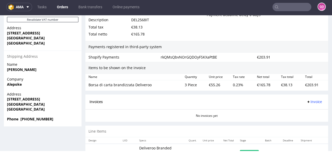
click at [142, 16] on div "€203.91" at bounding box center [137, 12] width 13 height 7
click at [139, 24] on div "DEL2568IT" at bounding box center [140, 19] width 18 height 7
click at [267, 7] on nav "ama Tasks Orders Bank transfers Online payments GO" at bounding box center [166, 7] width 332 height 17
click at [278, 8] on input "text" at bounding box center [291, 7] width 39 height 8
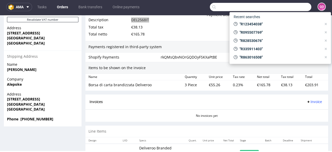
paste input "R434290867"
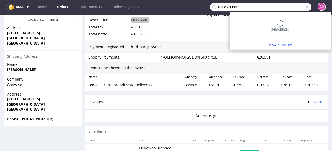
type input "R434290867"
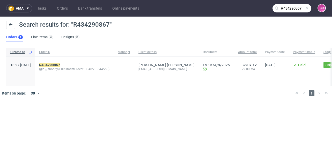
click at [64, 61] on div "R434290867 (gid://shopify/FulfillmentOrder/13048510644550)" at bounding box center [74, 71] width 79 height 29
click at [60, 63] on mark "R434290867" at bounding box center [49, 65] width 21 height 4
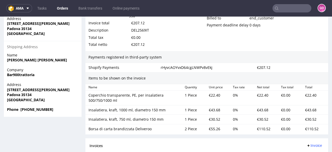
scroll to position [310, 0]
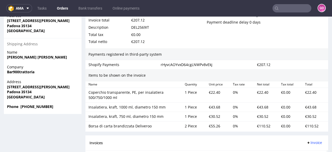
click at [142, 30] on div "DEL2569IT" at bounding box center [140, 27] width 18 height 7
click at [295, 6] on input "text" at bounding box center [291, 8] width 39 height 8
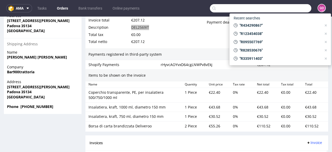
paste input "R466997560"
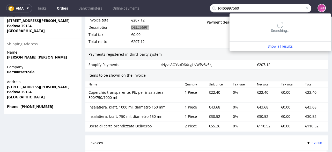
type input "R466997560"
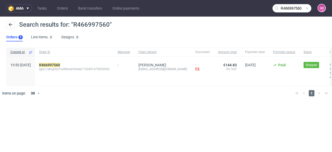
click at [59, 62] on div "R466997560 (gid://shopify/FulfillmentOrder/13049167905094)" at bounding box center [74, 71] width 79 height 29
click at [60, 66] on mark "R466997560" at bounding box center [49, 65] width 21 height 4
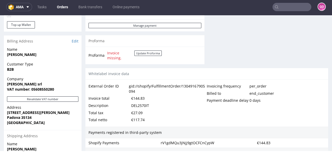
scroll to position [269, 0]
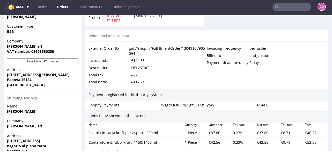
click at [133, 70] on div "DEL2570IT" at bounding box center [140, 67] width 18 height 7
click at [305, 7] on input "text" at bounding box center [291, 7] width 39 height 8
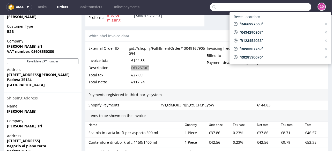
paste input "R876548901"
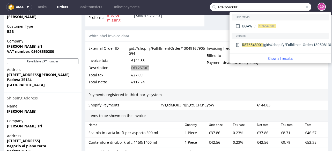
type input "R876548901"
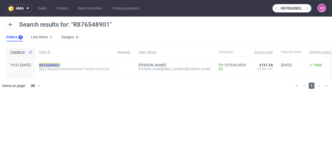
click at [60, 63] on mark "R876548901" at bounding box center [49, 65] width 21 height 4
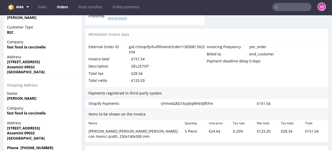
scroll to position [269, 0]
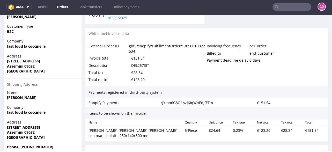
click at [133, 68] on div "DEL2573IT" at bounding box center [140, 65] width 18 height 7
click at [290, 6] on input "text" at bounding box center [291, 7] width 39 height 8
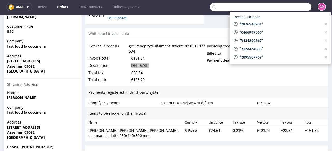
paste input "R057548196"
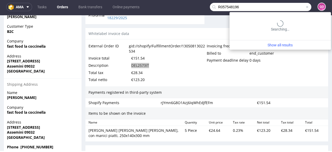
type input "R057548196"
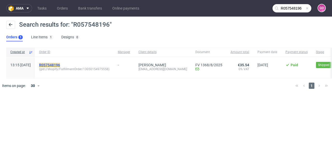
click at [60, 65] on mark "R057548196" at bounding box center [49, 65] width 21 height 4
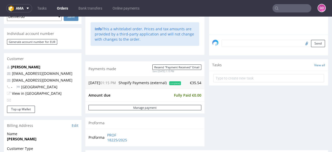
scroll to position [207, 0]
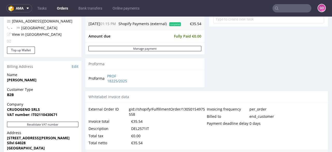
click at [134, 128] on div "DEL2571IT" at bounding box center [140, 128] width 18 height 7
click at [288, 13] on nav "ama Tasks Orders Bank transfers Online payments GO" at bounding box center [166, 8] width 332 height 17
click at [287, 10] on input "text" at bounding box center [291, 8] width 39 height 8
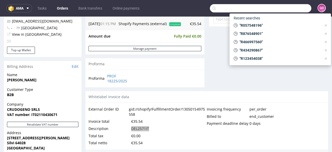
paste input "R472556989"
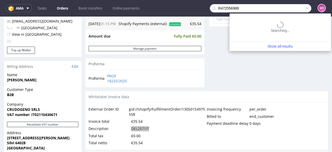
type input "R472556989"
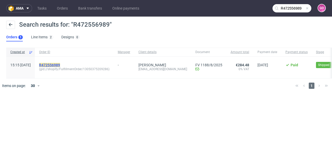
click at [60, 64] on mark "R472556989" at bounding box center [49, 65] width 21 height 4
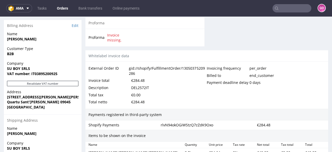
scroll to position [248, 0]
click at [135, 89] on div "DEL2572IT" at bounding box center [140, 87] width 18 height 7
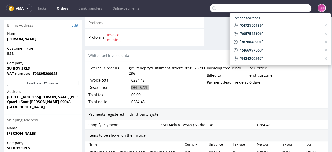
click at [295, 4] on input "text" at bounding box center [260, 8] width 101 height 8
paste input "R420815123"
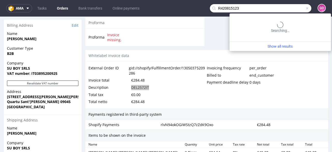
type input "R420815123"
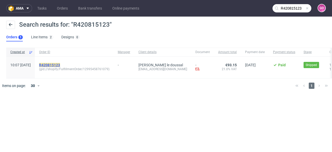
click at [60, 65] on mark "R420815123" at bounding box center [49, 65] width 21 height 4
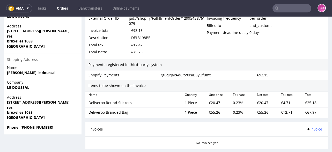
scroll to position [310, 0]
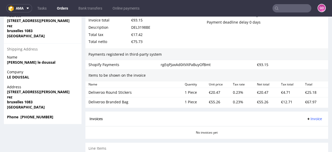
click at [141, 26] on div "DEL3198BE" at bounding box center [140, 27] width 19 height 7
click at [294, 10] on input "text" at bounding box center [291, 8] width 39 height 8
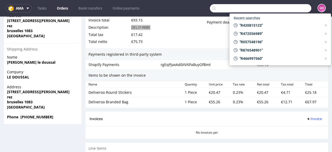
paste input "R198926830"
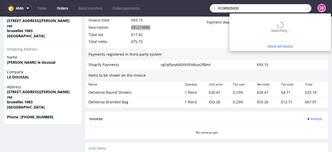
type input "R198926830"
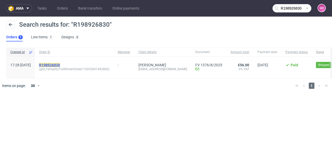
click at [60, 66] on mark "R198926830" at bounding box center [49, 65] width 21 height 4
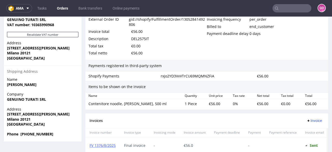
scroll to position [289, 0]
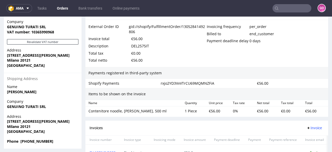
click at [146, 44] on div "DEL2575IT" at bounding box center [140, 45] width 18 height 7
click at [285, 10] on input "text" at bounding box center [291, 8] width 39 height 8
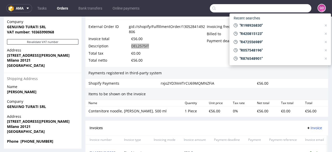
paste input "R088092522"
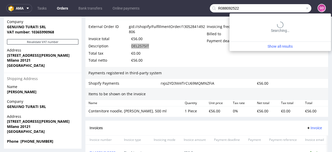
type input "R088092522"
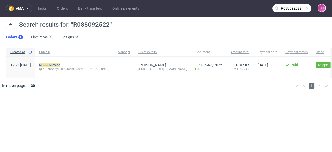
click at [60, 65] on mark "R088092522" at bounding box center [49, 65] width 21 height 4
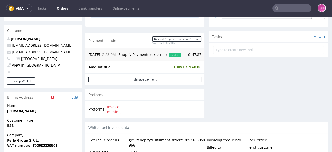
scroll to position [248, 0]
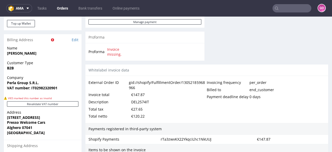
click at [136, 105] on div "DEL2574IT" at bounding box center [140, 101] width 18 height 7
drag, startPoint x: 275, startPoint y: 14, endPoint x: 276, endPoint y: 10, distance: 4.6
click at [276, 11] on nav "ama Tasks Orders Bank transfers Online payments GO" at bounding box center [166, 8] width 332 height 17
click at [276, 10] on input "text" at bounding box center [291, 8] width 39 height 8
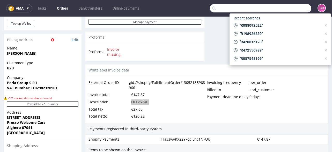
paste input "R548831545"
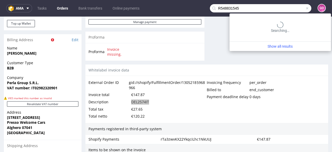
type input "R548831545"
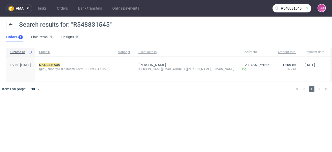
click at [67, 62] on div "R548831545 (gid://shopify/FulfillmentOrder/13000939471223)" at bounding box center [74, 69] width 79 height 25
click at [60, 63] on mark "R548831545" at bounding box center [49, 65] width 21 height 4
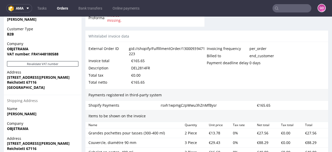
scroll to position [268, 0]
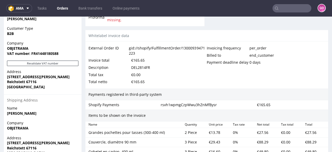
click at [135, 70] on div "DEL2814FR" at bounding box center [140, 67] width 19 height 7
click at [290, 6] on input "text" at bounding box center [291, 8] width 39 height 8
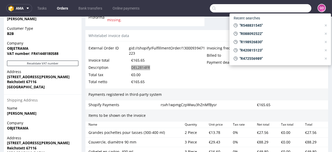
paste input "R949009289"
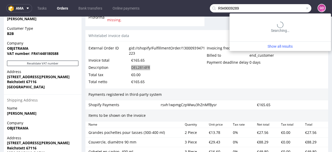
type input "R949009289"
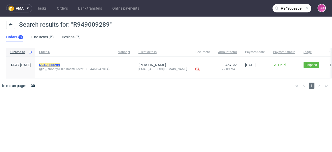
click at [60, 64] on mark "R949009289" at bounding box center [49, 65] width 21 height 4
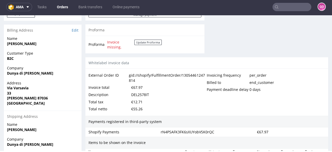
scroll to position [248, 0]
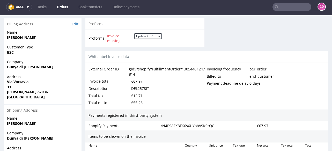
click at [139, 88] on div "DEL2578IT" at bounding box center [140, 88] width 18 height 7
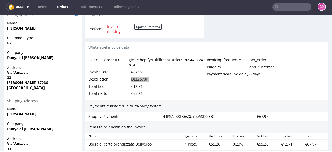
scroll to position [257, 0]
click at [302, 9] on input "text" at bounding box center [291, 7] width 39 height 8
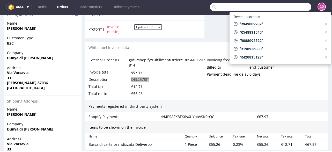
paste input "R944812274"
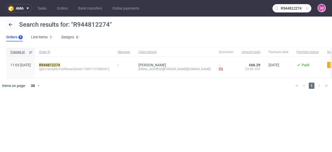
click at [297, 4] on nav "ama Tasks Orders Bank transfers Online payments R944812274 GO" at bounding box center [166, 8] width 332 height 17
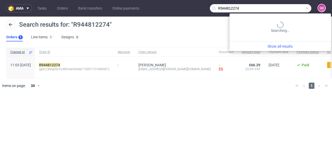
click at [298, 8] on input "R944812274" at bounding box center [260, 8] width 101 height 8
click at [239, 6] on input "R944874122" at bounding box center [260, 8] width 101 height 8
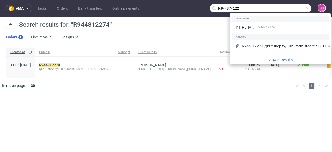
drag, startPoint x: 223, startPoint y: 8, endPoint x: 216, endPoint y: 7, distance: 7.0
click at [216, 7] on input "R944874122" at bounding box center [260, 8] width 101 height 8
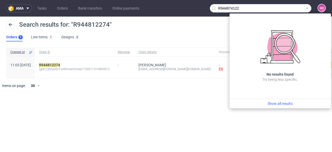
paste input "8359966"
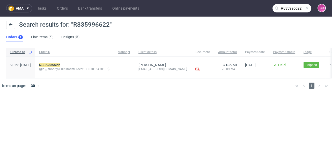
click at [297, 7] on input "R835996622" at bounding box center [291, 8] width 39 height 8
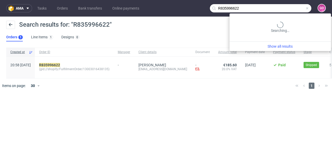
drag, startPoint x: 233, startPoint y: 9, endPoint x: 202, endPoint y: 9, distance: 31.5
click at [202, 9] on nav "ama Tasks Orders Bank transfers Online payments R835996622 GO" at bounding box center [166, 8] width 332 height 17
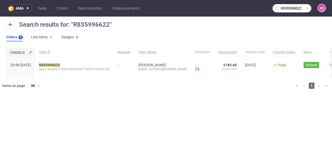
paste input "728073665"
type input "R728073665"
click at [57, 64] on mark "R728073665" at bounding box center [49, 65] width 21 height 4
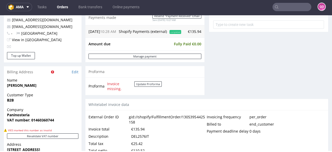
scroll to position [228, 0]
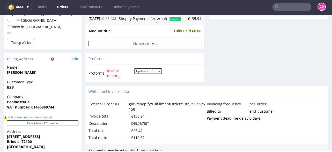
click at [139, 127] on div "DEL2576IT" at bounding box center [140, 123] width 18 height 7
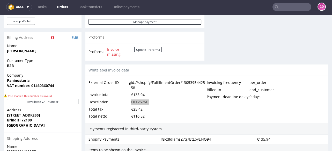
scroll to position [289, 0]
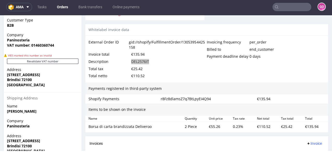
click at [297, 6] on input "text" at bounding box center [291, 7] width 39 height 8
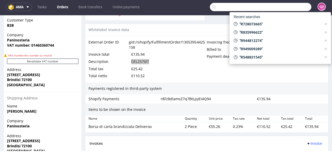
paste input "R171001650"
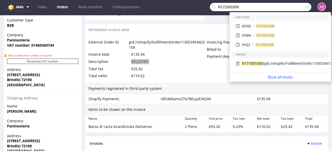
type input "R171001650"
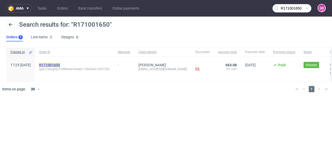
click at [60, 63] on mark "R171001650" at bounding box center [49, 65] width 21 height 4
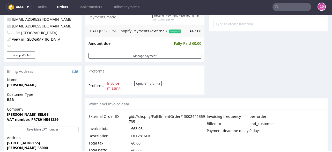
scroll to position [207, 0]
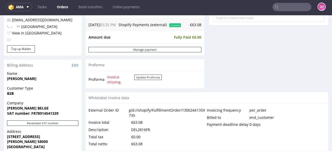
click at [136, 127] on div "DEL2816FR" at bounding box center [140, 129] width 19 height 7
click at [295, 7] on input "text" at bounding box center [291, 7] width 39 height 8
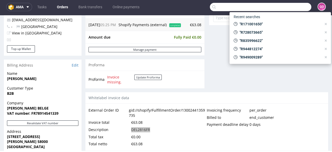
paste input "R148328313"
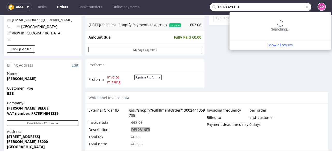
type input "R148328313"
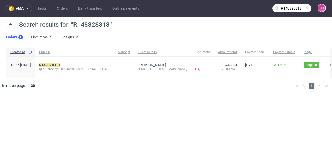
click at [68, 60] on div "R148328313 (gid://shopify/FulfillmentOrder/13002649633143)" at bounding box center [74, 67] width 79 height 21
click at [60, 64] on mark "R148328313" at bounding box center [49, 65] width 21 height 4
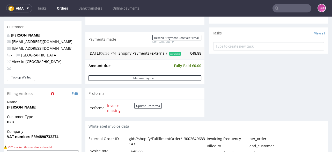
scroll to position [228, 0]
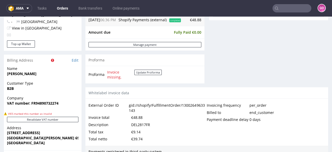
click at [136, 123] on div "DEL2817FR" at bounding box center [140, 124] width 19 height 7
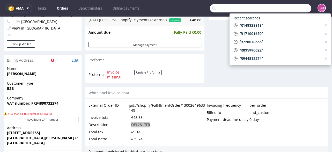
click at [303, 8] on input "text" at bounding box center [260, 8] width 101 height 8
paste input "R006717189"
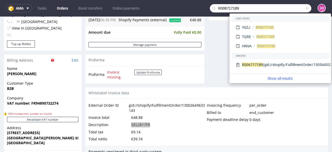
type input "R006717189"
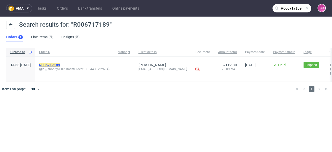
click at [60, 64] on mark "R006717189" at bounding box center [49, 65] width 21 height 4
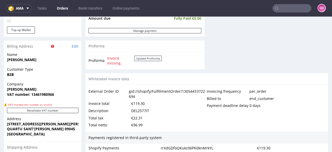
scroll to position [269, 0]
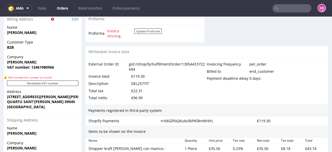
click at [142, 86] on div "DEL2577IT" at bounding box center [140, 83] width 18 height 7
click at [285, 10] on input "text" at bounding box center [291, 8] width 39 height 8
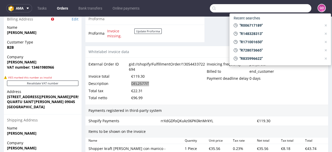
paste input "R484063244"
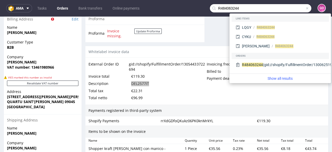
type input "R484063244"
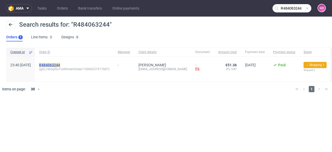
click at [60, 64] on mark "R484063244" at bounding box center [49, 65] width 21 height 4
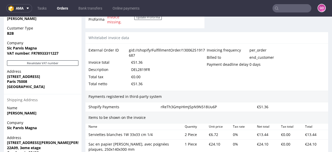
scroll to position [269, 0]
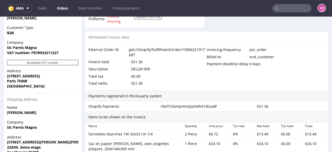
click at [144, 66] on div "DEL2819FR" at bounding box center [140, 68] width 19 height 7
click at [305, 3] on nav "ama Tasks Orders Bank transfers Online payments GO" at bounding box center [166, 8] width 332 height 17
click at [300, 11] on input "text" at bounding box center [291, 8] width 39 height 8
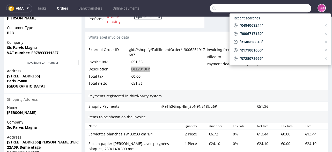
paste input "R261898026"
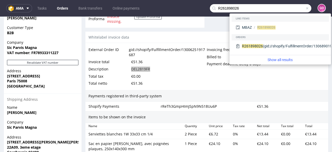
type input "R261898026"
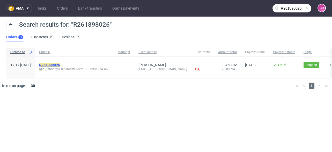
click at [60, 63] on mark "R261898026" at bounding box center [49, 65] width 21 height 4
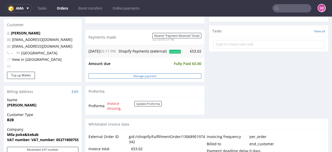
scroll to position [207, 0]
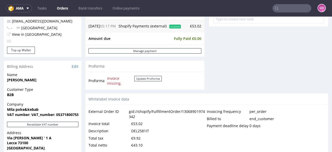
click at [138, 132] on div "DEL2581IT" at bounding box center [140, 130] width 18 height 7
click at [288, 11] on input "text" at bounding box center [291, 8] width 39 height 8
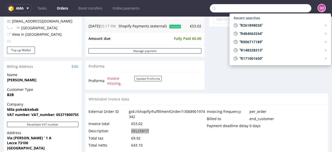
paste input "R097029561"
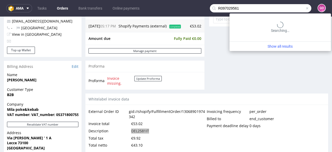
type input "R097029561"
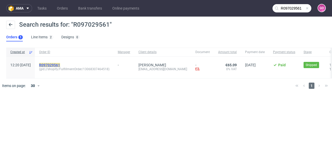
click at [60, 65] on mark "R097029561" at bounding box center [49, 65] width 21 height 4
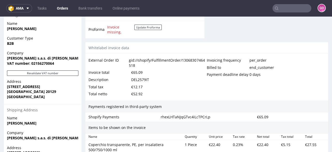
scroll to position [269, 0]
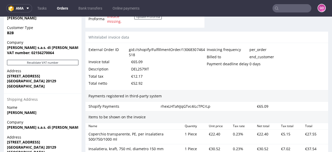
click at [145, 69] on div "DEL2579IT" at bounding box center [140, 68] width 18 height 7
click at [285, 11] on input "text" at bounding box center [291, 8] width 39 height 8
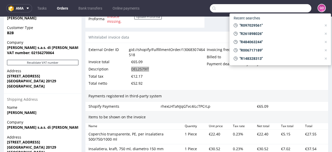
paste input "R033750235"
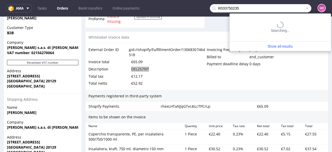
type input "R033750235"
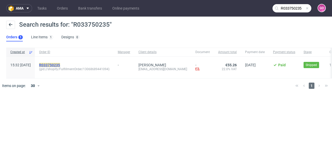
click at [58, 65] on mark "R033750235" at bounding box center [49, 65] width 21 height 4
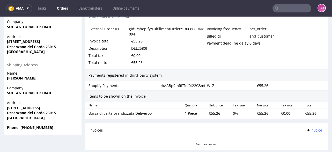
click at [141, 47] on div "DEL2580IT" at bounding box center [140, 48] width 18 height 7
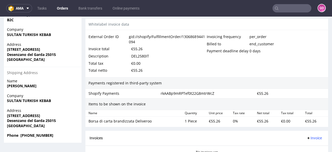
scroll to position [269, 0]
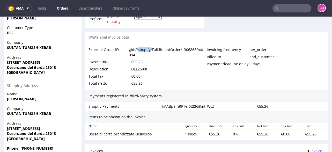
click at [141, 47] on div "gid://shopify/FulfillmentOrder/13068689441094" at bounding box center [168, 52] width 78 height 12
click at [144, 68] on div "DEL2580IT" at bounding box center [140, 68] width 18 height 7
click at [291, 11] on input "text" at bounding box center [291, 8] width 39 height 8
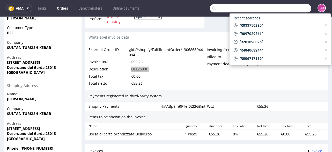
paste input "R139113971"
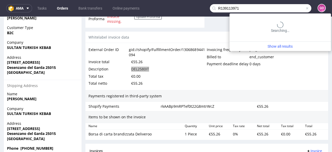
type input "R139113971"
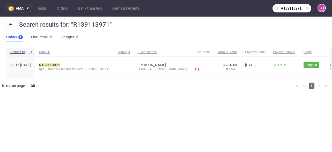
click at [62, 61] on div "R139113971 (gid://shopify/FulfillmentOrder/13072056680774)" at bounding box center [74, 67] width 79 height 21
click at [63, 62] on div "R139113971 (gid://shopify/FulfillmentOrder/13072056680774)" at bounding box center [74, 67] width 79 height 21
click at [60, 64] on mark "R139113971" at bounding box center [49, 65] width 21 height 4
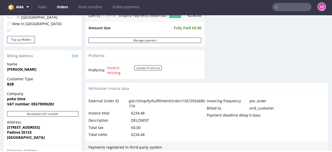
scroll to position [228, 0]
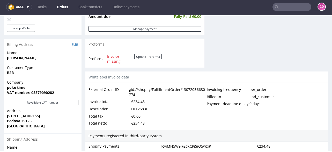
click at [134, 112] on div "DEL2583IT" at bounding box center [140, 108] width 18 height 7
click at [287, 4] on input "text" at bounding box center [291, 7] width 39 height 8
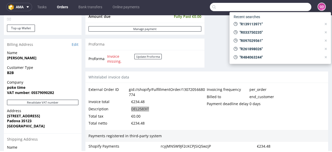
paste input "R885100530"
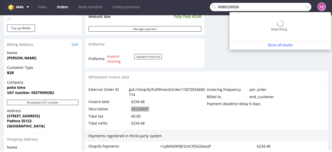
type input "R885100530"
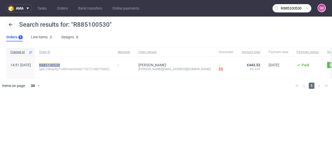
click at [56, 65] on mark "R885100530" at bounding box center [49, 65] width 21 height 4
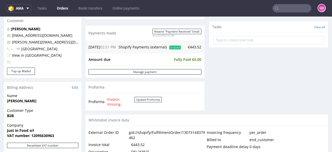
scroll to position [207, 0]
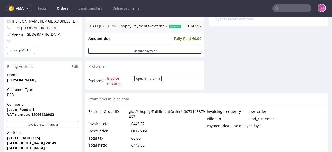
click at [138, 134] on div "DEL2585IT" at bounding box center [140, 130] width 18 height 7
click at [284, 5] on input "text" at bounding box center [291, 8] width 39 height 8
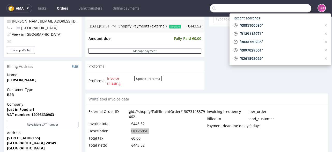
paste input "R846906180"
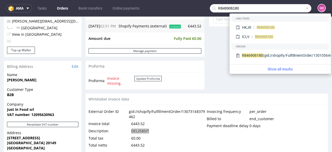
type input "R846906180"
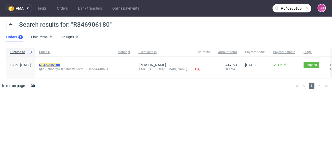
click at [60, 65] on mark "R846906180" at bounding box center [49, 65] width 21 height 4
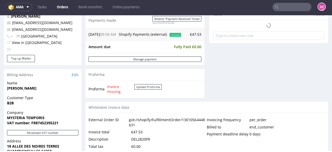
scroll to position [269, 0]
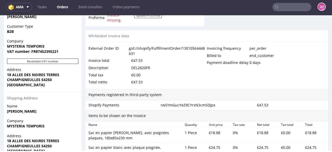
click at [136, 65] on div "DEL2820FR" at bounding box center [140, 67] width 19 height 7
click at [280, 8] on input "text" at bounding box center [291, 7] width 39 height 8
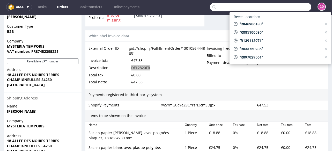
paste input "R730624282"
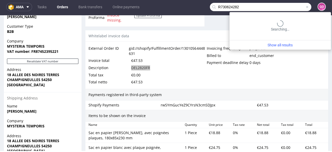
type input "R730624282"
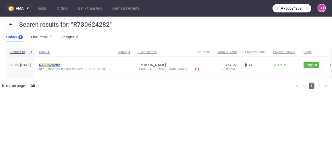
click at [58, 64] on mark "R730624282" at bounding box center [49, 65] width 21 height 4
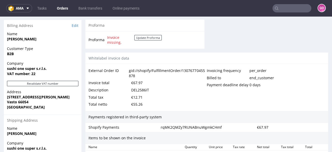
scroll to position [248, 0]
click at [148, 90] on div "DEL2586IT" at bounding box center [140, 89] width 18 height 7
click at [148, 84] on div "Invoice total €67.97" at bounding box center [147, 82] width 118 height 7
click at [144, 88] on div "DEL2586IT" at bounding box center [140, 89] width 18 height 7
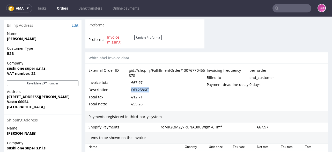
click at [144, 88] on div "DEL2586IT" at bounding box center [140, 89] width 18 height 7
click at [296, 11] on input "text" at bounding box center [291, 8] width 39 height 8
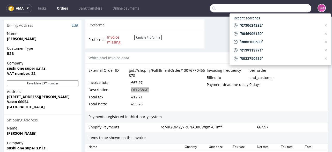
paste input "R251577355"
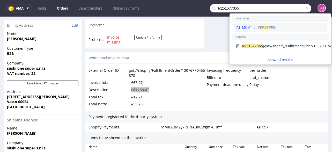
type input "R251577355"
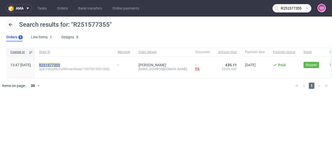
click at [60, 64] on mark "R251577355" at bounding box center [49, 65] width 21 height 4
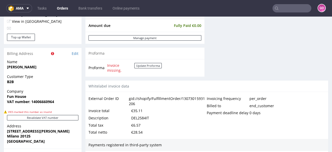
scroll to position [269, 0]
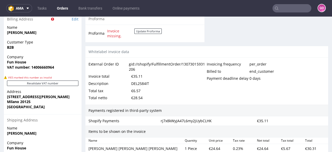
click at [141, 81] on div "DEL2584IT" at bounding box center [140, 83] width 18 height 7
click at [296, 6] on input "text" at bounding box center [291, 8] width 39 height 8
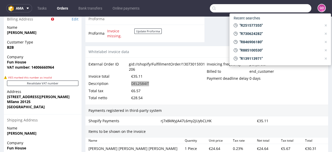
paste input "R521497219"
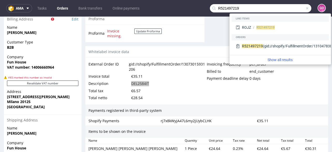
type input "R521497219"
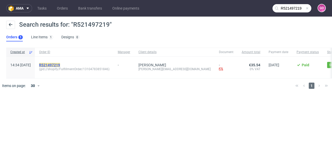
click at [60, 64] on mark "R521497219" at bounding box center [49, 65] width 21 height 4
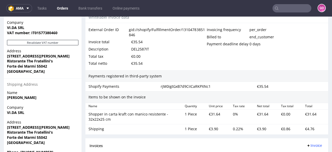
scroll to position [289, 0]
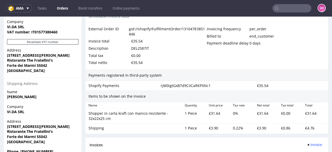
click at [146, 46] on div "DEL2587IT" at bounding box center [140, 48] width 18 height 7
click at [277, 3] on nav "ama Tasks Orders Bank transfers Online payments GO" at bounding box center [166, 8] width 332 height 17
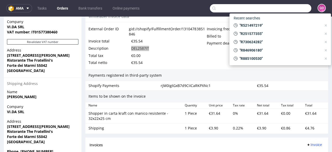
click at [277, 6] on input "text" at bounding box center [260, 8] width 101 height 8
paste input "R013561447"
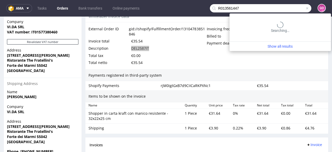
type input "R013561447"
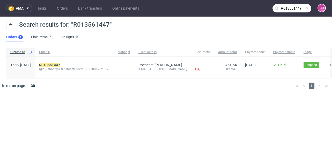
click at [69, 67] on span "(gid://shopify/FulfillmentOrder/13021881762167)" at bounding box center [74, 69] width 70 height 4
click at [60, 65] on mark "R013561447" at bounding box center [49, 65] width 21 height 4
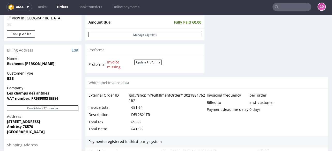
scroll to position [269, 0]
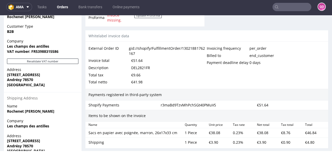
click at [135, 65] on div "DEL2821FR" at bounding box center [140, 67] width 19 height 7
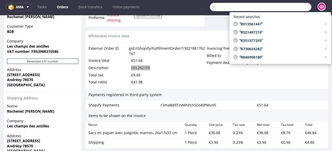
click at [280, 7] on input "text" at bounding box center [260, 7] width 101 height 8
paste input "R773842003"
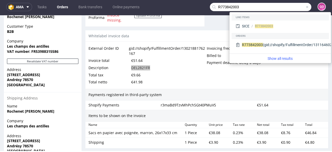
type input "R773842003"
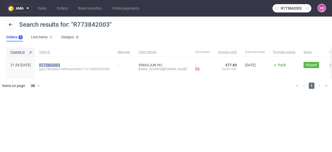
click at [60, 63] on mark "R773842003" at bounding box center [49, 65] width 21 height 4
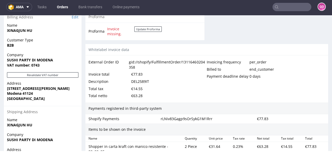
scroll to position [289, 0]
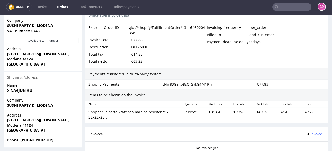
click at [137, 46] on div "DEL2589IT" at bounding box center [140, 46] width 18 height 7
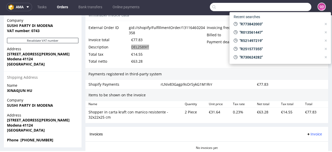
click at [286, 9] on input "text" at bounding box center [260, 7] width 101 height 8
paste input "R518258020"
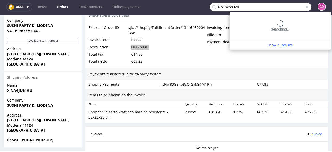
type input "R518258020"
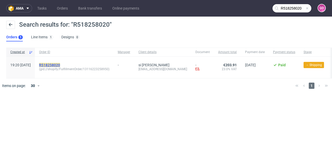
click at [60, 65] on mark "R518258020" at bounding box center [49, 65] width 21 height 4
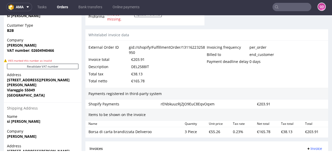
scroll to position [289, 0]
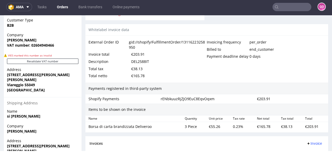
click at [147, 65] on div "DEL2588IT" at bounding box center [140, 61] width 18 height 7
click at [281, 5] on input "text" at bounding box center [291, 7] width 39 height 8
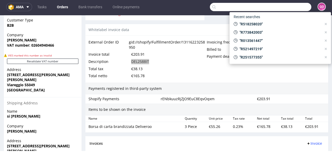
paste input "R710044089"
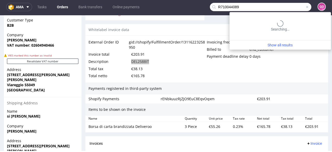
type input "R710044089"
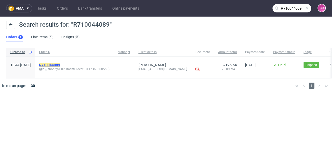
click at [60, 64] on mark "R710044089" at bounding box center [49, 65] width 21 height 4
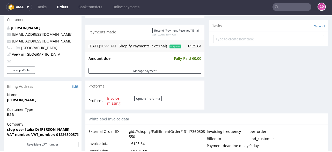
scroll to position [228, 0]
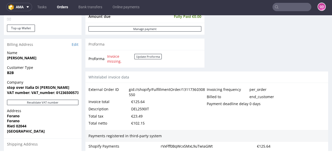
click at [139, 111] on div "DEL2590IT" at bounding box center [140, 108] width 18 height 7
click at [293, 5] on input "text" at bounding box center [291, 7] width 39 height 8
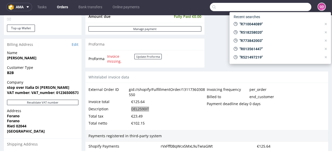
paste input "R679232863"
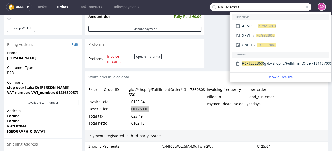
type input "R679232863"
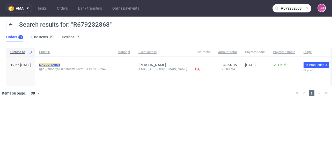
click at [60, 64] on mark "R679232863" at bounding box center [49, 65] width 21 height 4
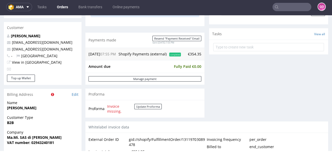
scroll to position [248, 0]
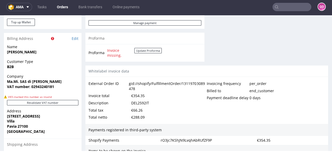
click at [145, 103] on div "DEL2592IT" at bounding box center [140, 102] width 18 height 7
click at [146, 107] on div "DEL2592IT" at bounding box center [140, 102] width 18 height 7
click at [294, 1] on nav "ama Tasks Orders Bank transfers Online payments GO" at bounding box center [166, 7] width 332 height 17
click at [293, 6] on input "text" at bounding box center [291, 7] width 39 height 8
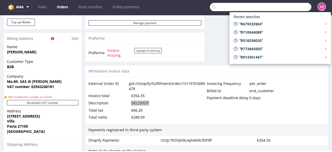
paste input "R493355379"
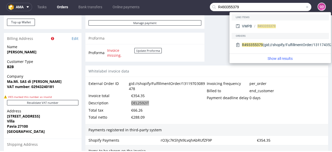
type input "R493355379"
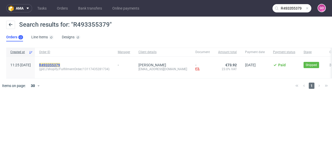
click at [60, 65] on mark "R493355379" at bounding box center [49, 65] width 21 height 4
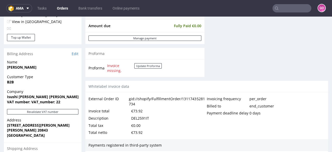
scroll to position [228, 0]
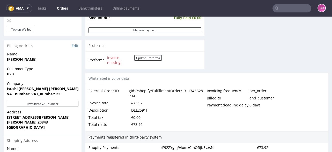
click at [131, 107] on div "Description" at bounding box center [109, 110] width 43 height 7
click at [133, 109] on div "DEL2591IT" at bounding box center [140, 110] width 18 height 7
click at [281, 6] on input "text" at bounding box center [291, 8] width 39 height 8
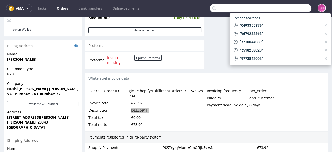
paste input "R466937797"
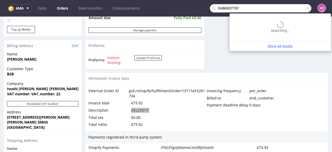
type input "R466937797"
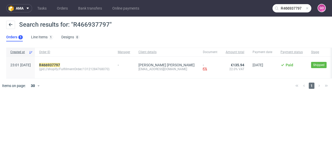
click at [64, 62] on div "R466937797 (gid://shopify/FulfillmentOrder/13121284768070)" at bounding box center [74, 67] width 79 height 21
click at [60, 64] on mark "R466937797" at bounding box center [49, 65] width 21 height 4
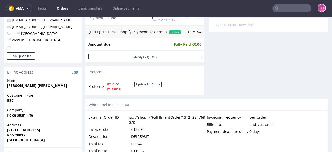
scroll to position [248, 0]
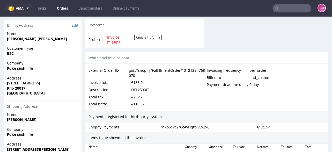
click at [141, 92] on div "DEL2593IT" at bounding box center [140, 89] width 18 height 7
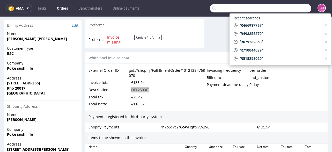
click at [287, 9] on input "text" at bounding box center [260, 8] width 101 height 8
paste input "R377432834"
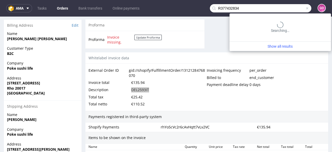
type input "R377432834"
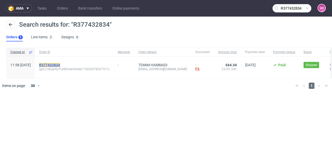
click at [60, 64] on mark "R377432834" at bounding box center [49, 65] width 21 height 4
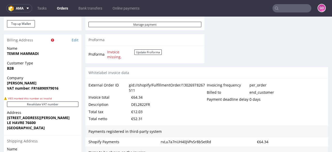
scroll to position [269, 0]
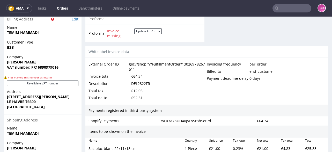
click at [129, 82] on div "Description" at bounding box center [109, 83] width 43 height 7
click at [134, 81] on div "DEL2822FR" at bounding box center [140, 83] width 19 height 7
click at [284, 12] on input "text" at bounding box center [291, 8] width 39 height 8
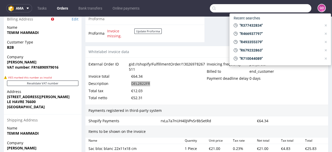
paste input "R691641346"
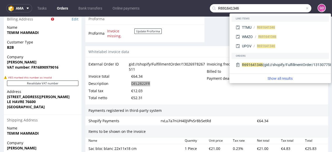
type input "R691641346"
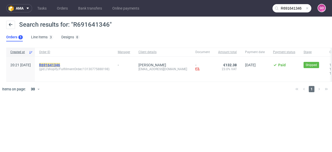
click at [60, 64] on mark "R691641346" at bounding box center [49, 65] width 21 height 4
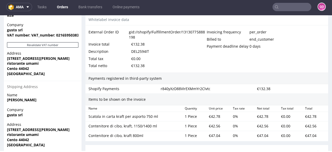
scroll to position [289, 0]
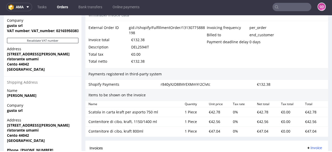
click at [138, 49] on div "DEL2594IT" at bounding box center [140, 46] width 18 height 7
click at [287, 7] on input "text" at bounding box center [291, 7] width 39 height 8
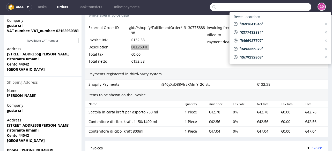
paste input "R858479784"
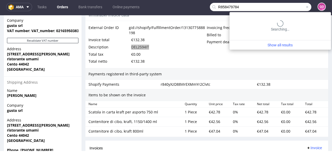
type input "R858479784"
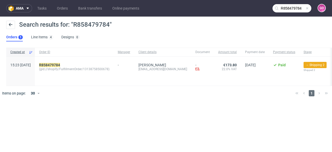
click at [58, 62] on div "R858479784 (gid://shopify/FulfillmentOrder/13138758500678)" at bounding box center [74, 71] width 79 height 29
click at [59, 63] on mark "R858479784" at bounding box center [49, 65] width 21 height 4
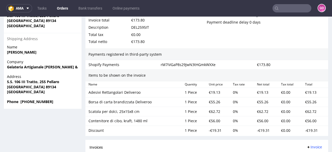
scroll to position [269, 0]
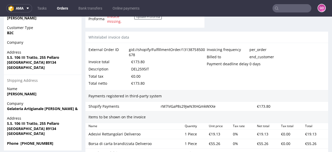
click at [139, 73] on div "DEL2595IT" at bounding box center [140, 68] width 18 height 7
click at [281, 11] on input "text" at bounding box center [291, 8] width 39 height 8
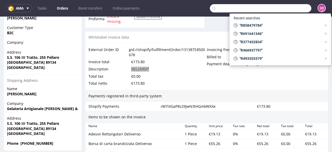
paste input "R615359300"
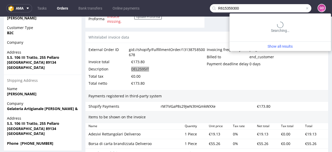
type input "R615359300"
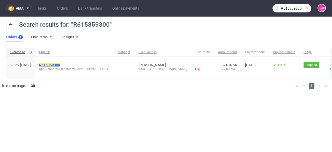
click at [60, 63] on mark "R615359300" at bounding box center [49, 65] width 21 height 4
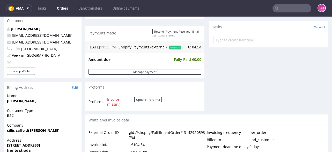
scroll to position [248, 0]
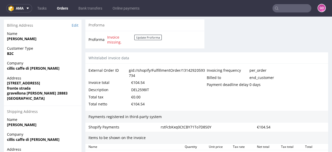
click at [141, 93] on div "DEL2598IT" at bounding box center [140, 89] width 18 height 7
click at [284, 6] on input "text" at bounding box center [291, 8] width 39 height 8
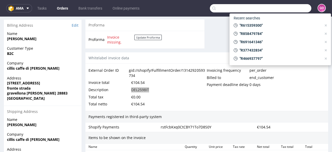
paste input "R227708308"
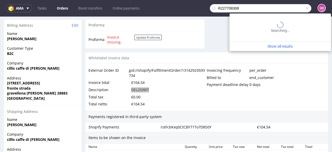
type input "R227708308"
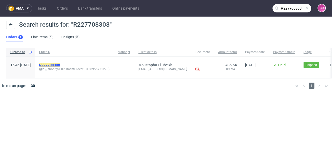
click at [60, 63] on mark "R227708308" at bounding box center [49, 65] width 21 height 4
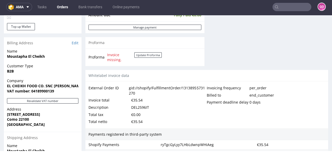
scroll to position [269, 0]
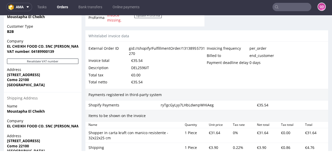
click at [138, 65] on div "DEL2596IT" at bounding box center [140, 67] width 18 height 7
click at [293, 6] on input "text" at bounding box center [291, 7] width 39 height 8
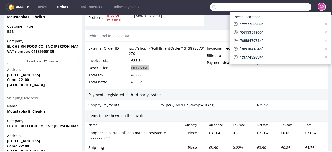
paste input "R091444062"
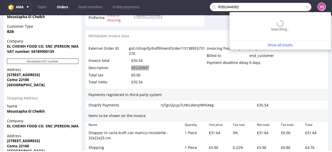
type input "R091444062"
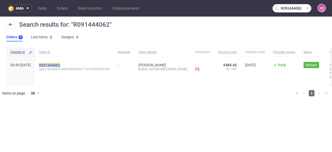
click at [59, 63] on mark "R091444062" at bounding box center [49, 65] width 21 height 4
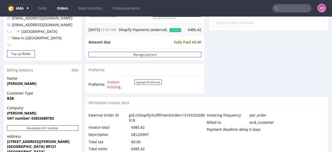
scroll to position [207, 0]
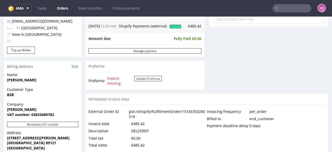
click at [145, 134] on div "DEL2599IT" at bounding box center [140, 130] width 18 height 7
click at [284, 10] on input "text" at bounding box center [291, 8] width 39 height 8
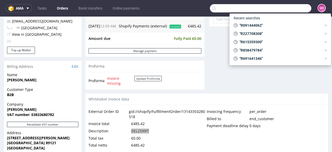
paste input "R085488370"
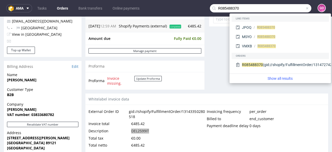
type input "R085488370"
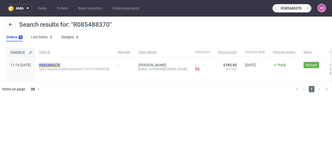
click at [60, 65] on mark "R085488370" at bounding box center [49, 65] width 21 height 4
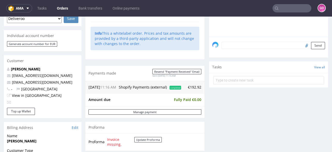
scroll to position [228, 0]
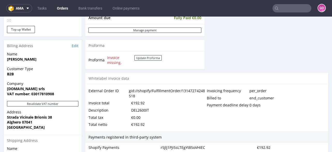
click at [143, 114] on div "DEL2600IT" at bounding box center [140, 110] width 18 height 7
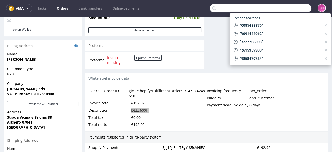
click at [285, 7] on input "text" at bounding box center [260, 8] width 101 height 8
paste input "R384800267"
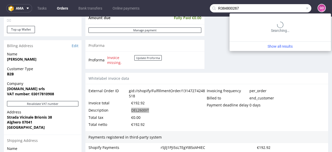
type input "R384800267"
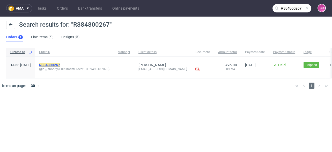
click at [60, 63] on mark "R384800267" at bounding box center [49, 65] width 21 height 4
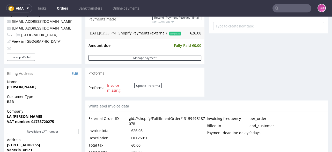
scroll to position [206, 0]
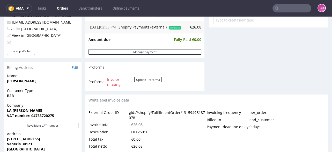
click at [133, 132] on div "DEL2601IT" at bounding box center [140, 131] width 18 height 7
click at [134, 132] on div "DEL2601IT" at bounding box center [140, 131] width 18 height 7
click at [285, 8] on input "text" at bounding box center [291, 8] width 39 height 8
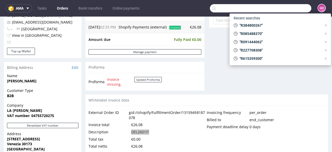
paste input "R354634110"
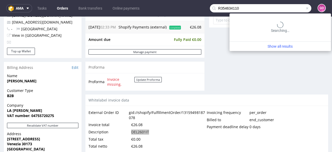
type input "R354634110"
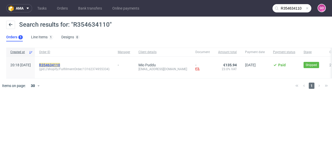
click at [60, 64] on mark "R354634110" at bounding box center [49, 65] width 21 height 4
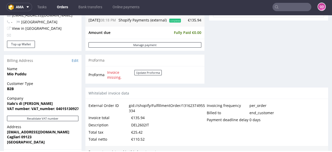
scroll to position [248, 0]
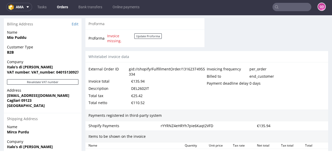
click at [138, 91] on div "DEL2602IT" at bounding box center [140, 88] width 18 height 7
click at [291, 7] on input "text" at bounding box center [291, 7] width 39 height 8
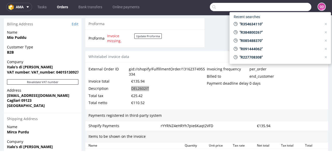
paste input "R760466690"
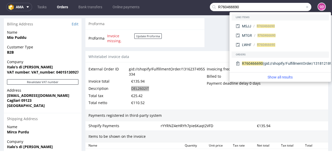
type input "R760466690"
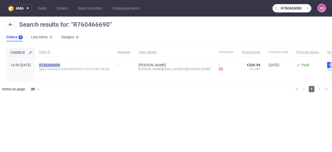
click at [60, 63] on mark "R760466690" at bounding box center [49, 65] width 21 height 4
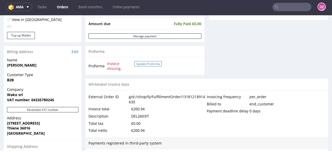
scroll to position [269, 0]
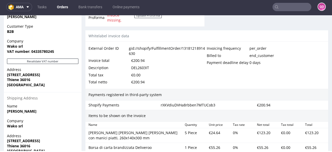
click at [144, 70] on div "DEL2603IT" at bounding box center [140, 67] width 18 height 7
click at [282, 6] on input "text" at bounding box center [291, 7] width 39 height 8
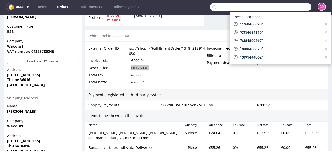
paste input "R998765348"
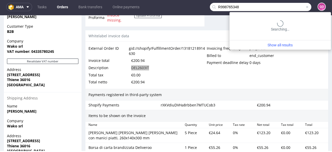
type input "R998765348"
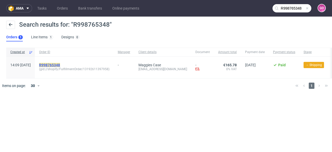
click at [60, 63] on mark "R998765348" at bounding box center [49, 65] width 21 height 4
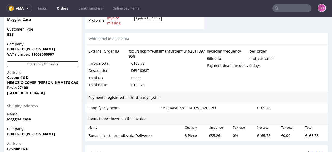
scroll to position [269, 0]
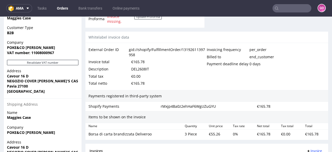
click at [133, 73] on div "DEL2608IT" at bounding box center [140, 68] width 18 height 7
click at [293, 6] on input "text" at bounding box center [291, 8] width 39 height 8
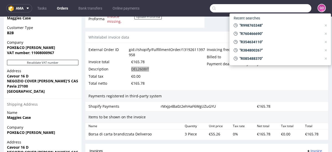
paste input "R638983079"
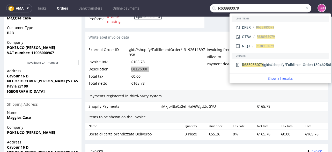
type input "R638983079"
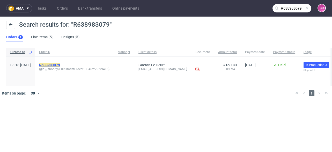
click at [59, 63] on mark "R638983079" at bounding box center [49, 65] width 21 height 4
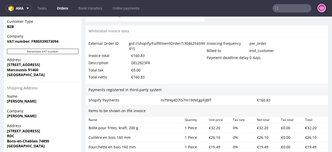
scroll to position [269, 0]
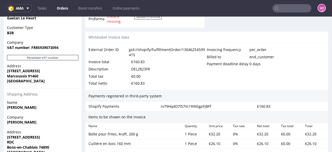
click at [147, 72] on div "DEL2823FR" at bounding box center [140, 68] width 19 height 7
click at [283, 6] on input "text" at bounding box center [291, 8] width 39 height 8
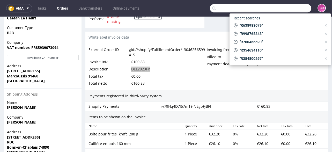
paste input "R626129613"
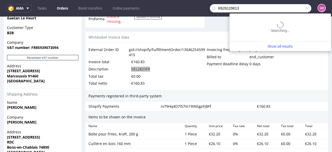
type input "R626129613"
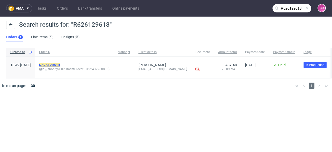
click at [60, 64] on mark "R626129613" at bounding box center [49, 65] width 21 height 4
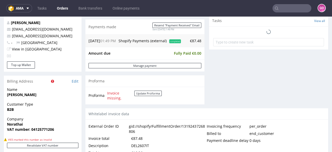
scroll to position [248, 0]
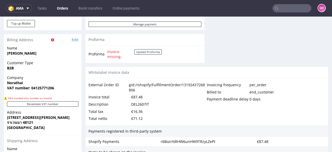
click at [146, 102] on div "DEL2607IT" at bounding box center [140, 104] width 18 height 7
click at [285, 8] on input "text" at bounding box center [291, 8] width 39 height 8
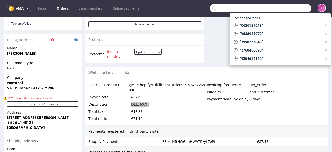
paste input "R534536178"
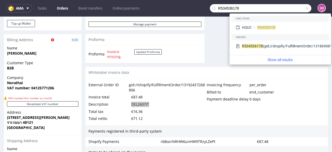
type input "R534536178"
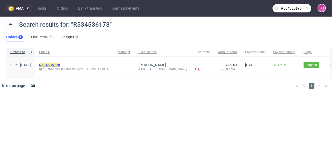
click at [60, 65] on mark "R534536178" at bounding box center [49, 65] width 21 height 4
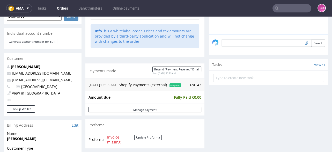
scroll to position [207, 0]
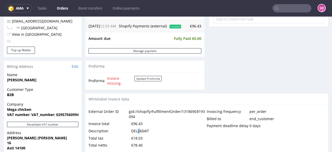
click at [139, 130] on div "DEL2604IT" at bounding box center [140, 130] width 18 height 7
click at [140, 130] on div "DEL2604IT" at bounding box center [140, 130] width 18 height 7
click at [280, 6] on input "text" at bounding box center [291, 8] width 39 height 8
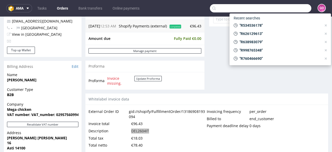
paste input "R491894845"
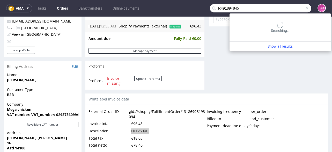
type input "R491894845"
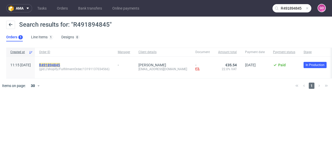
click at [60, 64] on mark "R491894845" at bounding box center [49, 65] width 21 height 4
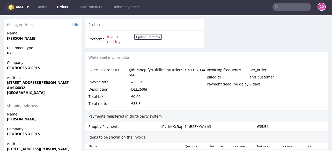
scroll to position [248, 0]
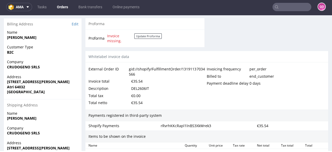
click at [137, 90] on div "DEL2606IT" at bounding box center [140, 88] width 18 height 7
click at [137, 86] on div "DEL2606IT" at bounding box center [140, 88] width 18 height 7
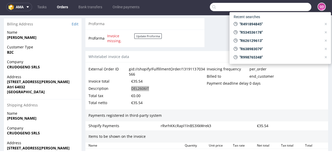
click at [276, 7] on input "text" at bounding box center [260, 7] width 101 height 8
paste input "R424868516"
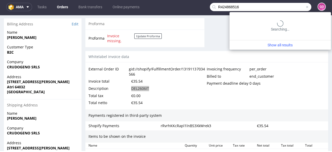
type input "R424868516"
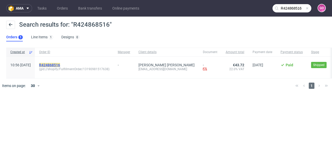
click at [60, 63] on mark "R424868516" at bounding box center [49, 65] width 21 height 4
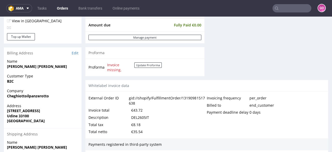
scroll to position [248, 0]
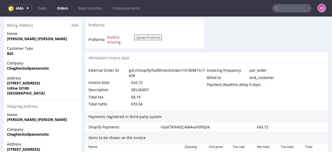
click at [141, 88] on div "DEL2605IT" at bounding box center [140, 89] width 18 height 7
click at [157, 88] on div "Description DEL2605IT" at bounding box center [147, 89] width 118 height 7
click at [133, 86] on div "DEL2605IT" at bounding box center [140, 89] width 18 height 7
click at [134, 89] on div "DEL2605IT" at bounding box center [140, 89] width 18 height 7
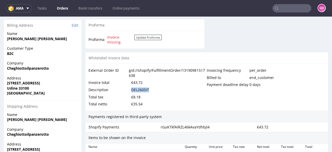
click at [134, 89] on div "DEL2605IT" at bounding box center [140, 89] width 18 height 7
